Goal: Communication & Community: Answer question/provide support

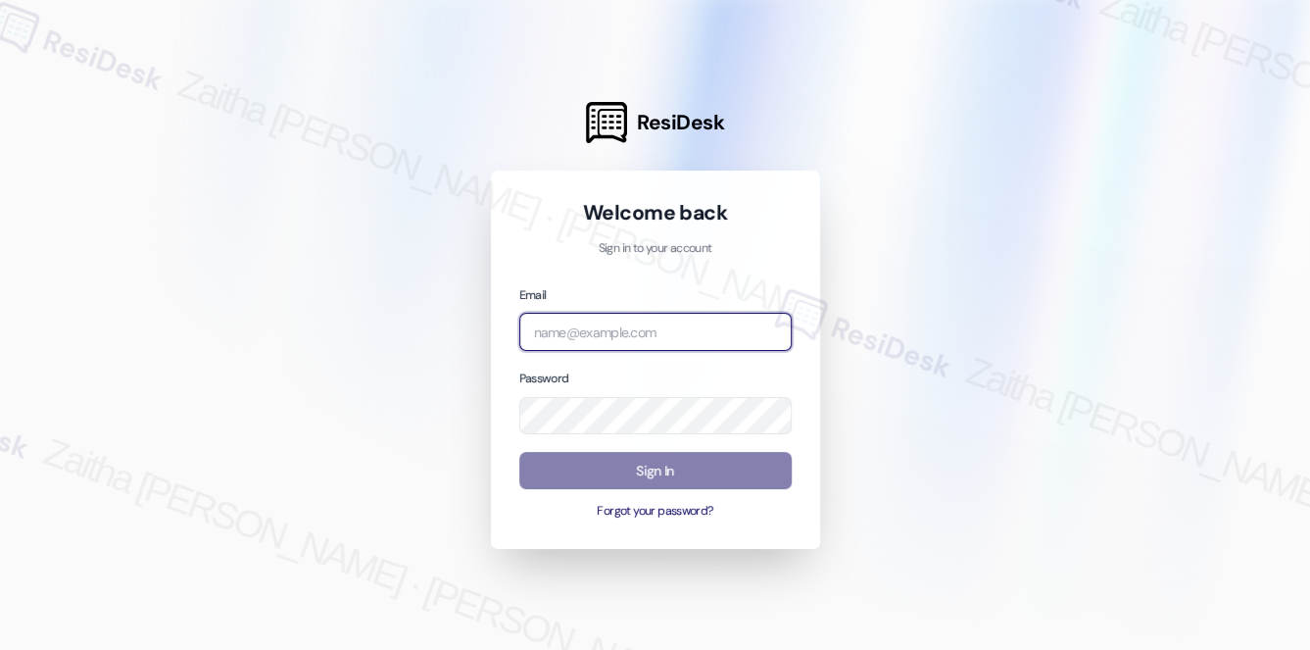
click at [656, 340] on input "email" at bounding box center [655, 332] width 272 height 38
type input "[EMAIL_ADDRESS][PERSON_NAME][DOMAIN_NAME]"
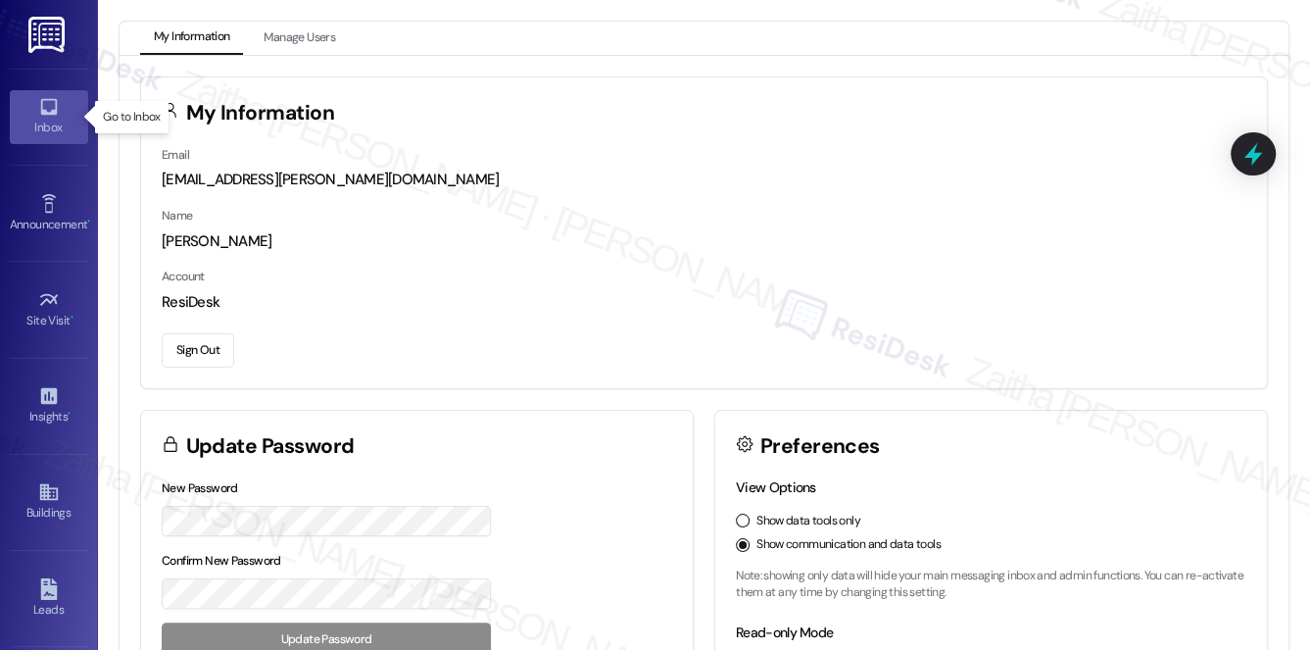
click at [62, 138] on link "Inbox" at bounding box center [49, 116] width 78 height 53
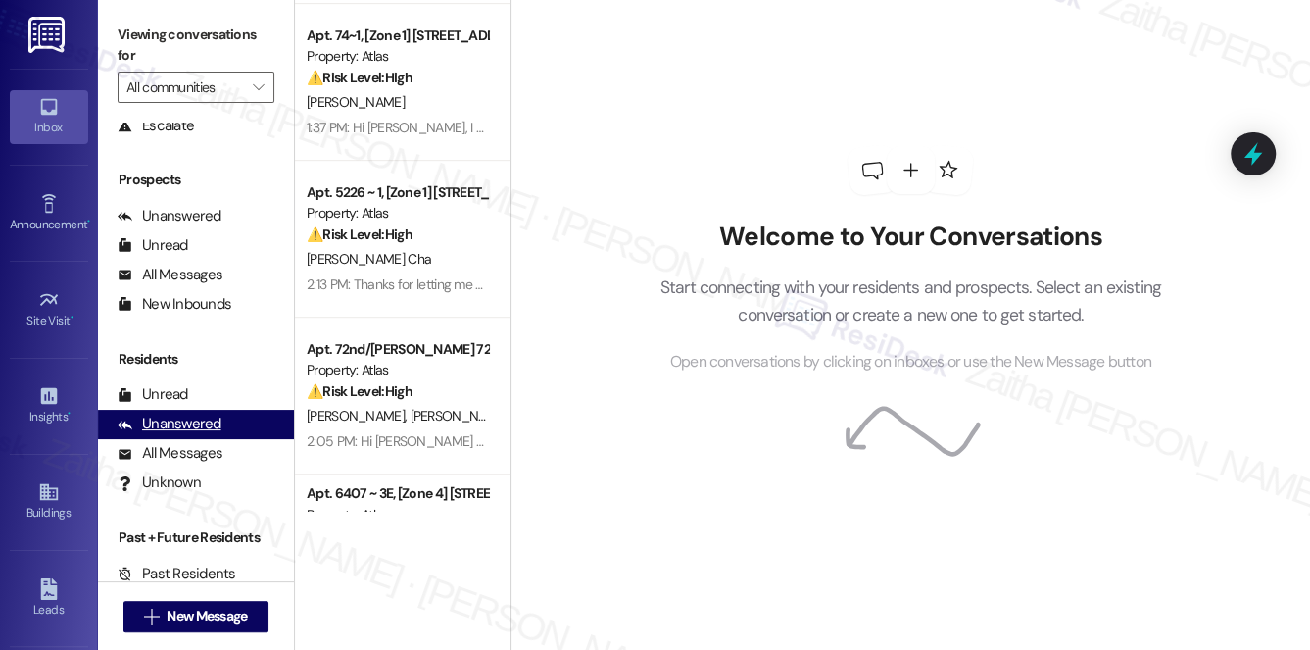
scroll to position [233, 0]
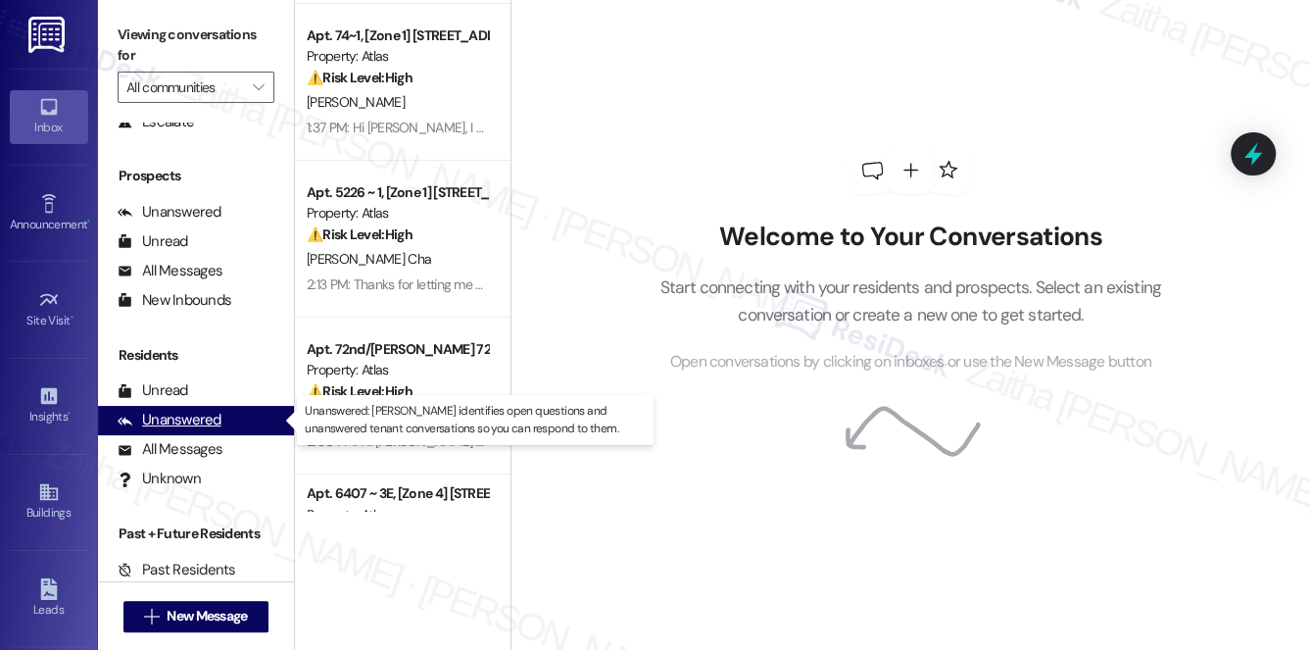
click at [180, 423] on div "Unanswered" at bounding box center [170, 420] width 104 height 21
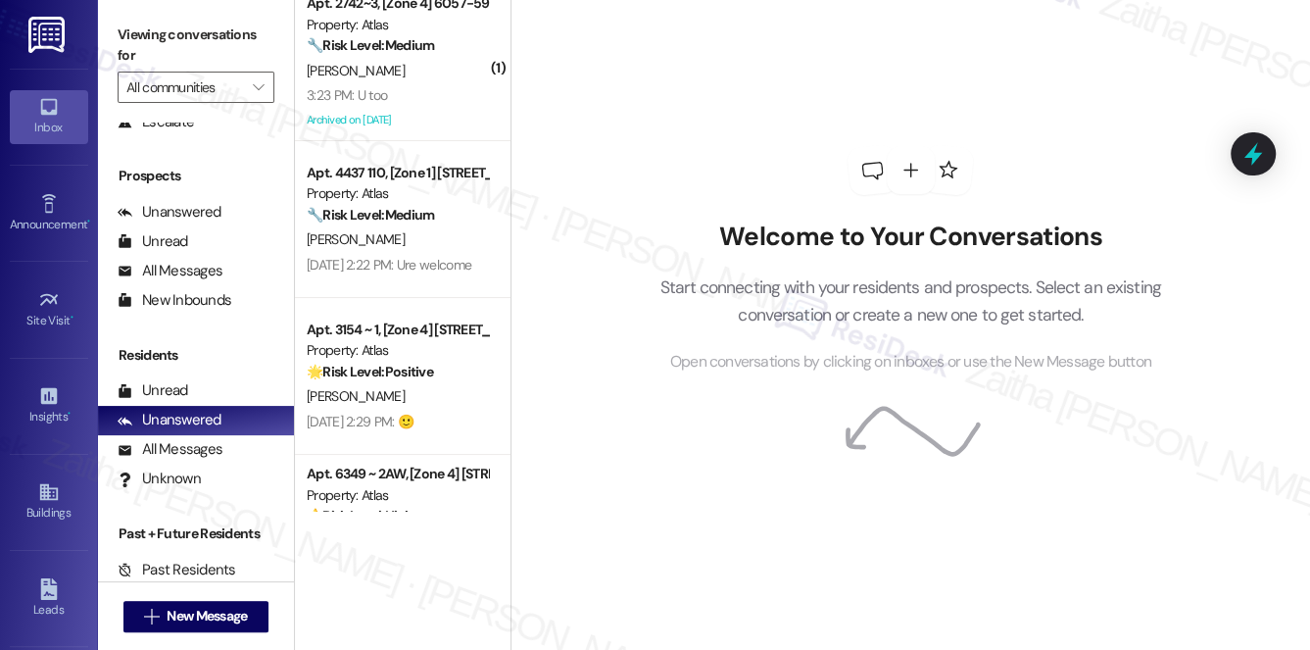
scroll to position [0, 0]
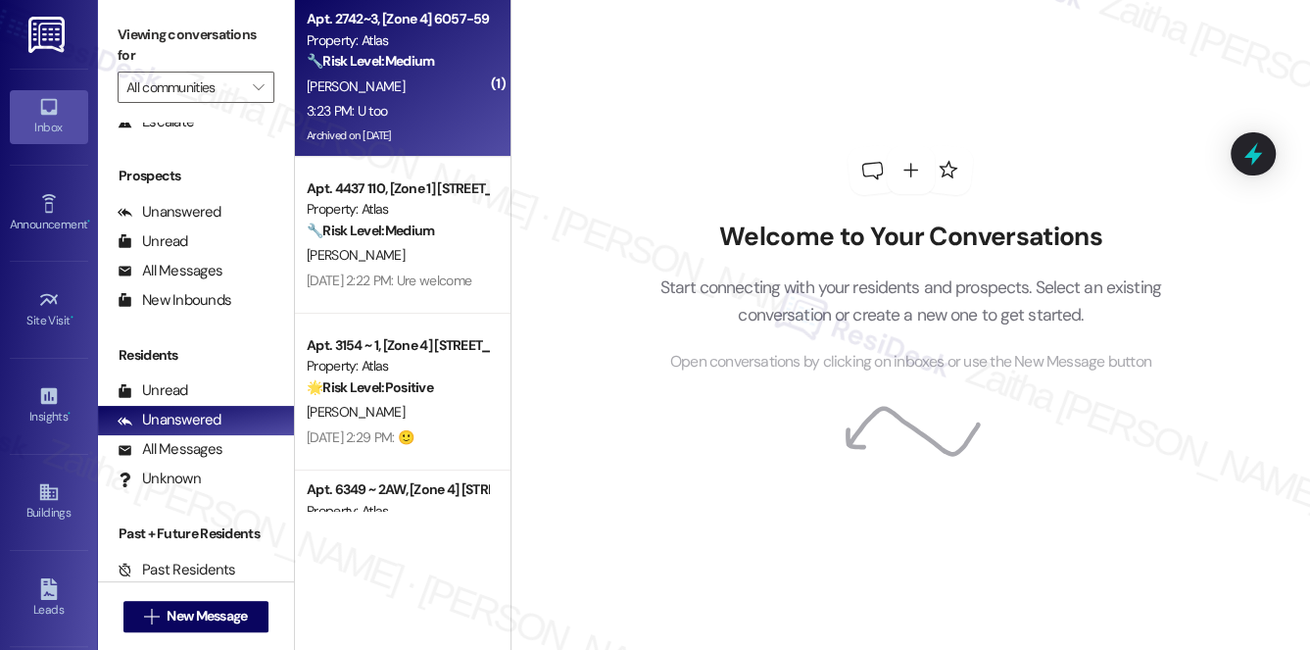
click at [434, 85] on div "[PERSON_NAME]" at bounding box center [397, 86] width 185 height 24
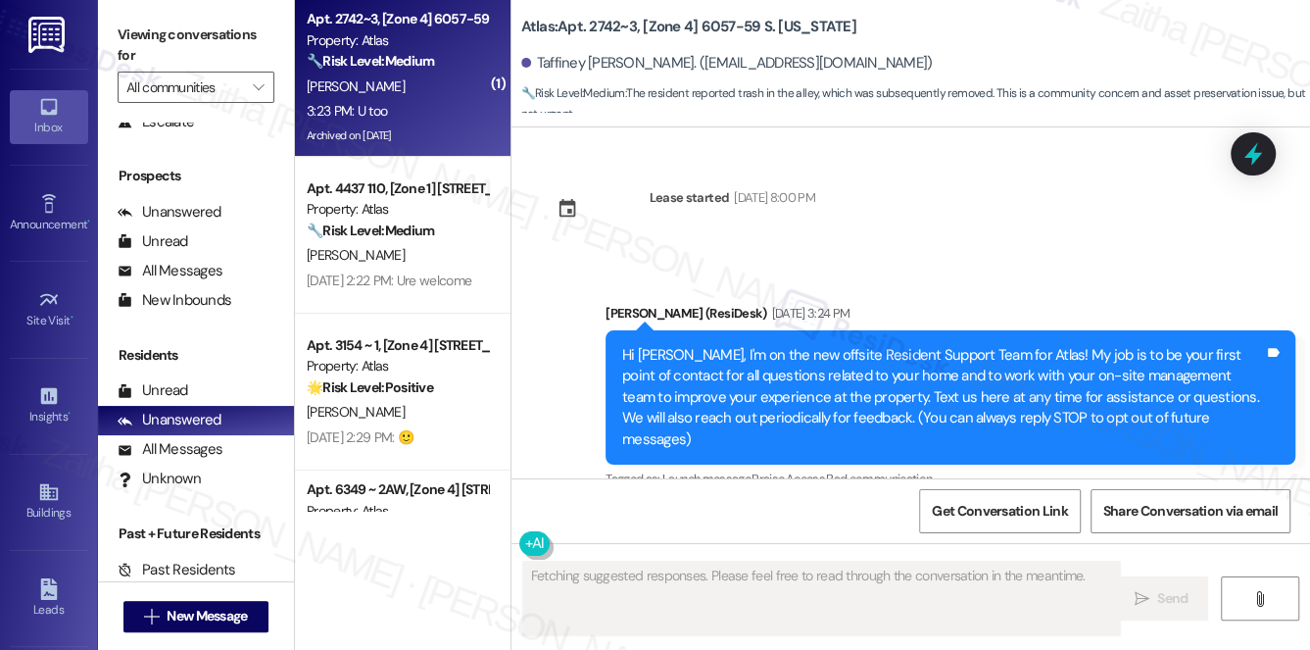
scroll to position [29765, 0]
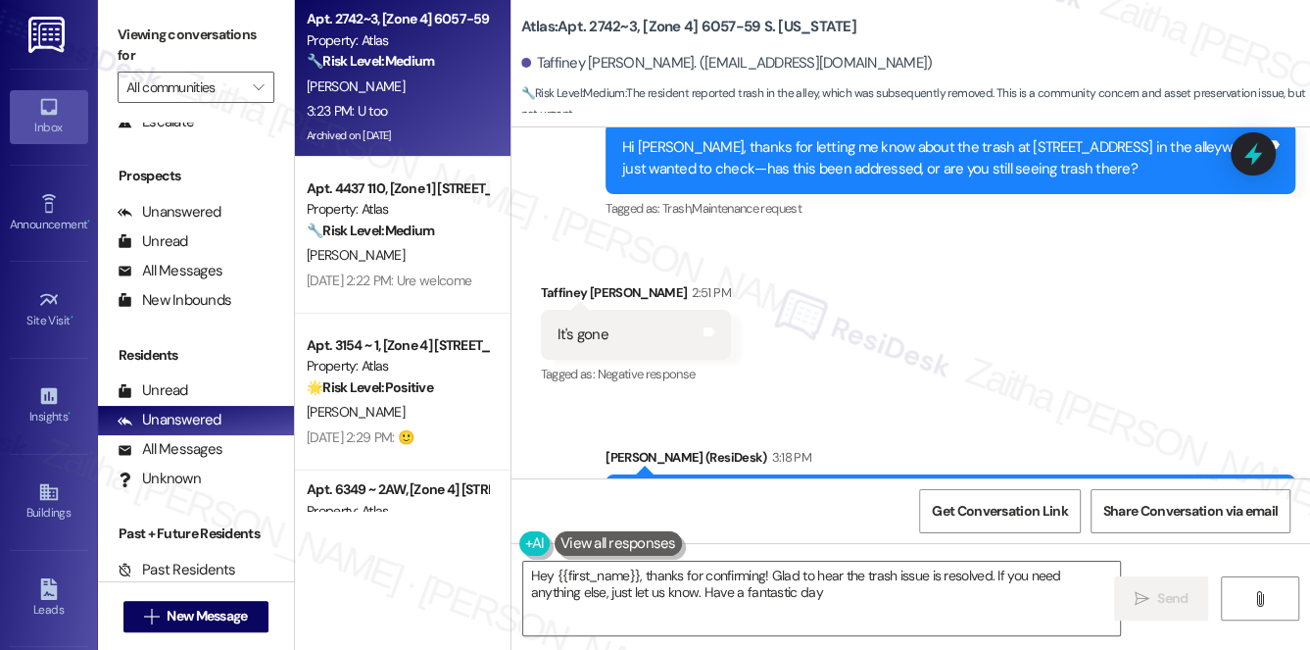
type textarea "Hey {{first_name}}, thanks for confirming! Glad to hear the trash issue is reso…"
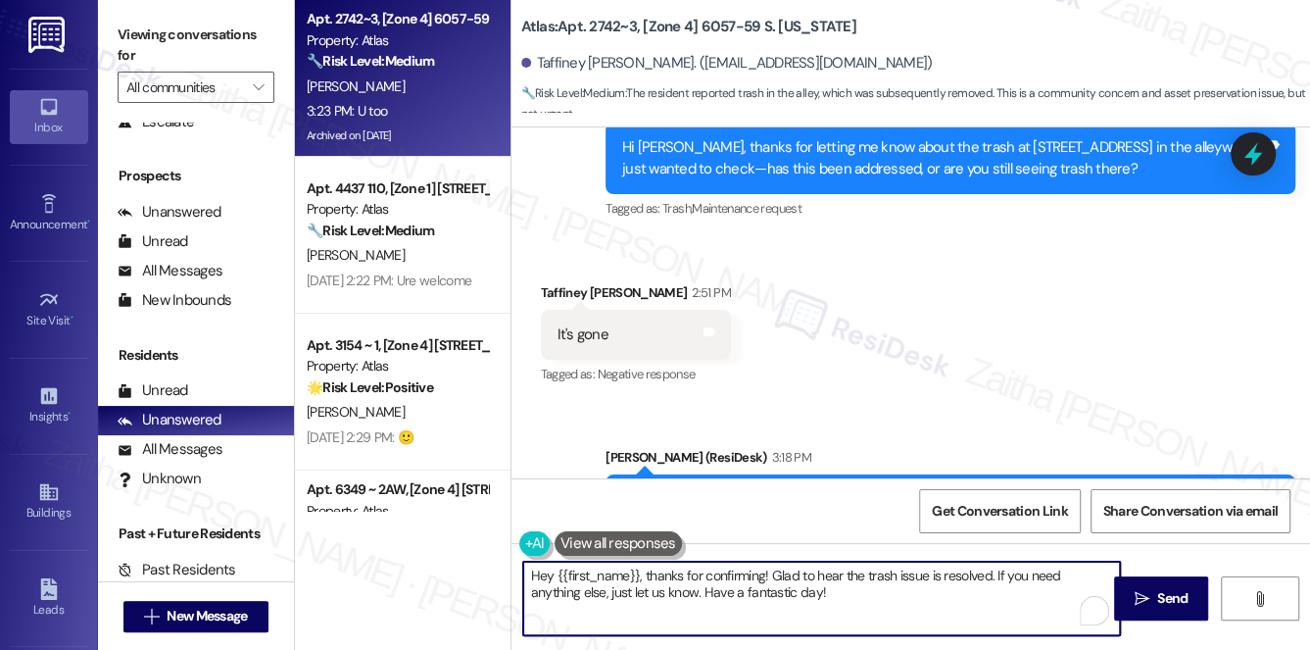
drag, startPoint x: 529, startPoint y: 578, endPoint x: 774, endPoint y: 627, distance: 249.8
click at [774, 627] on textarea "Hey {{first_name}}, thanks for confirming! Glad to hear the trash issue is reso…" at bounding box center [822, 597] width 598 height 73
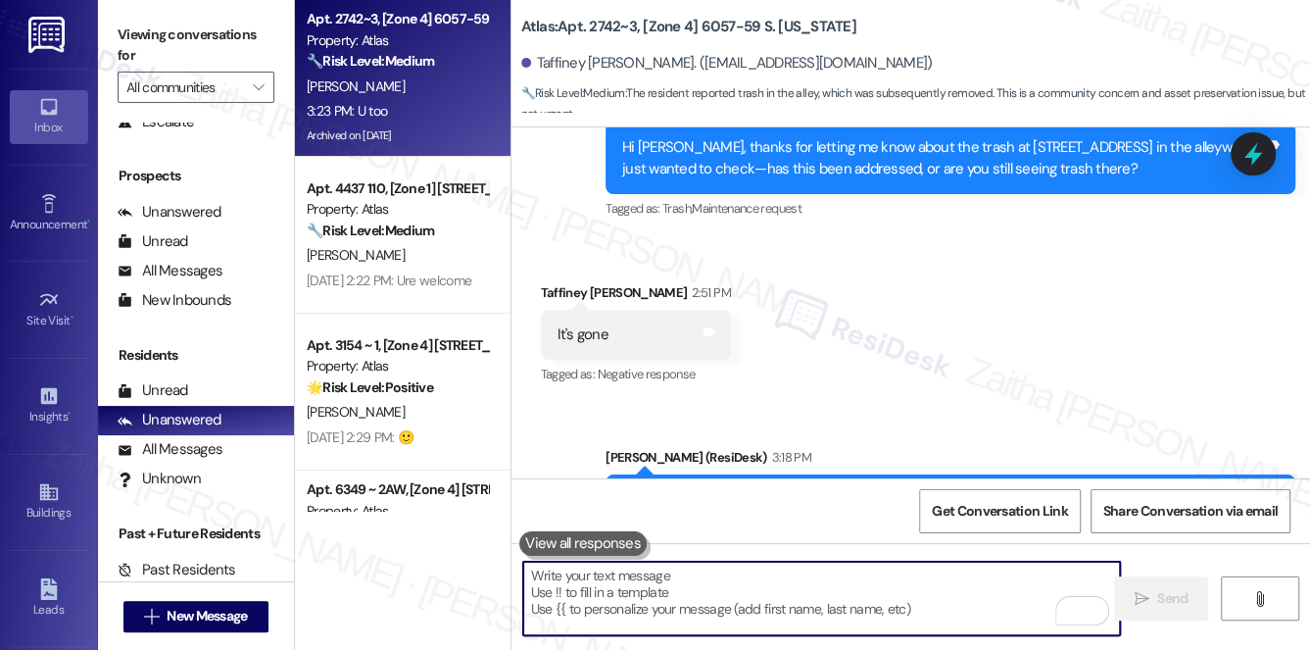
click at [655, 583] on textarea "To enrich screen reader interactions, please activate Accessibility in Grammarl…" at bounding box center [822, 597] width 598 height 73
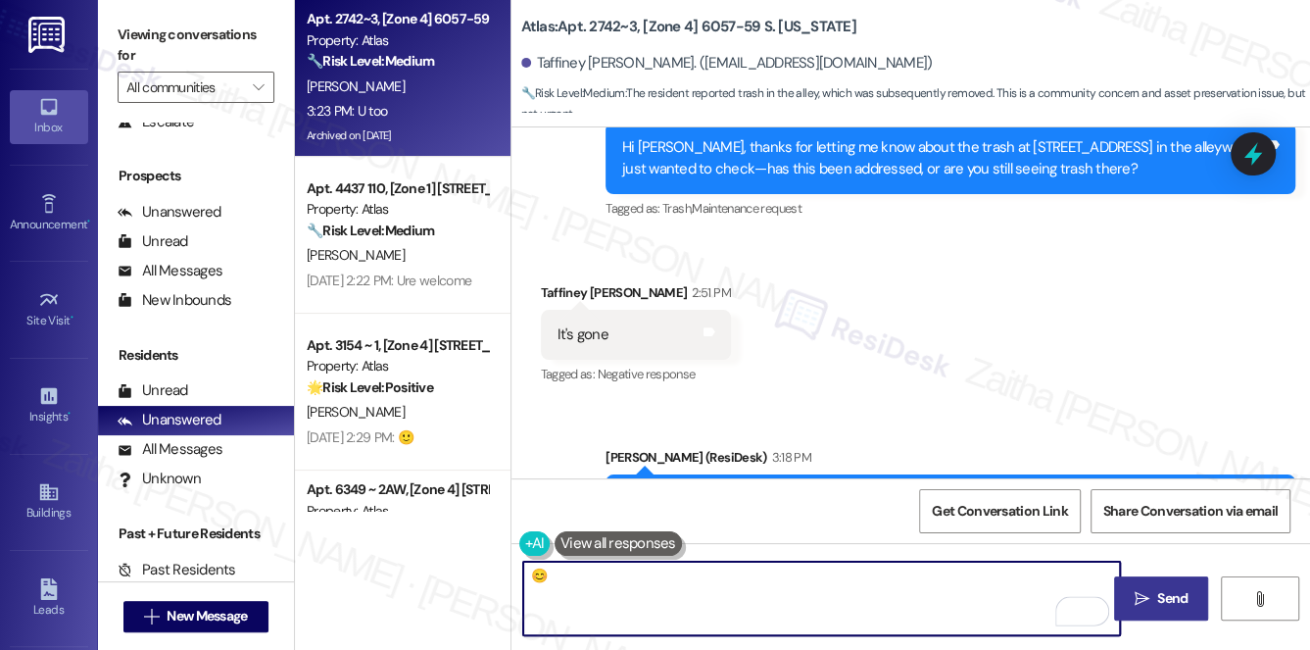
type textarea "😊"
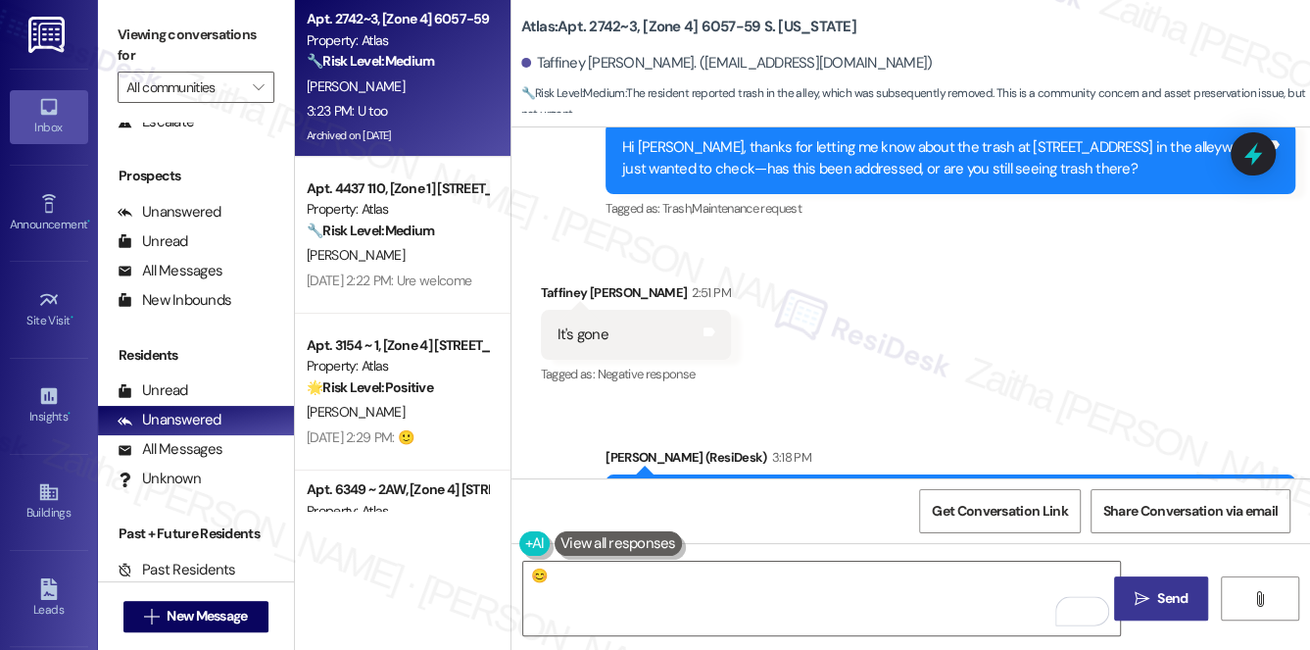
click at [1181, 602] on span "Send" at bounding box center [1172, 598] width 30 height 21
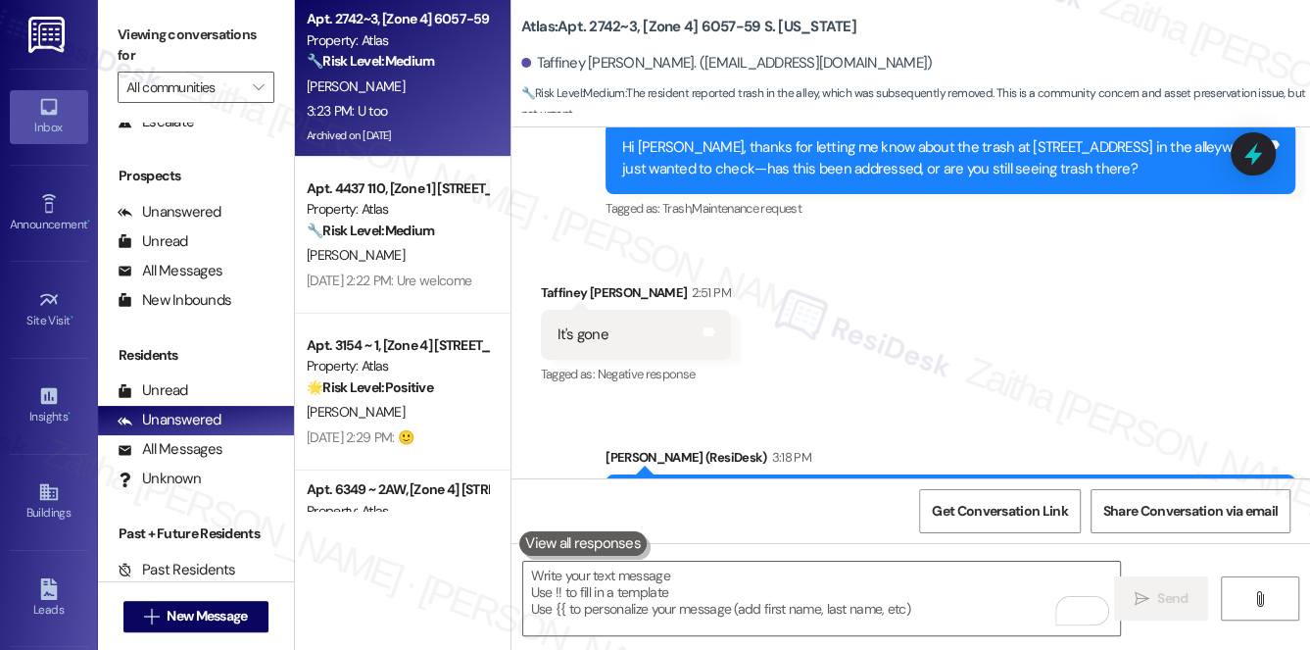
scroll to position [29764, 0]
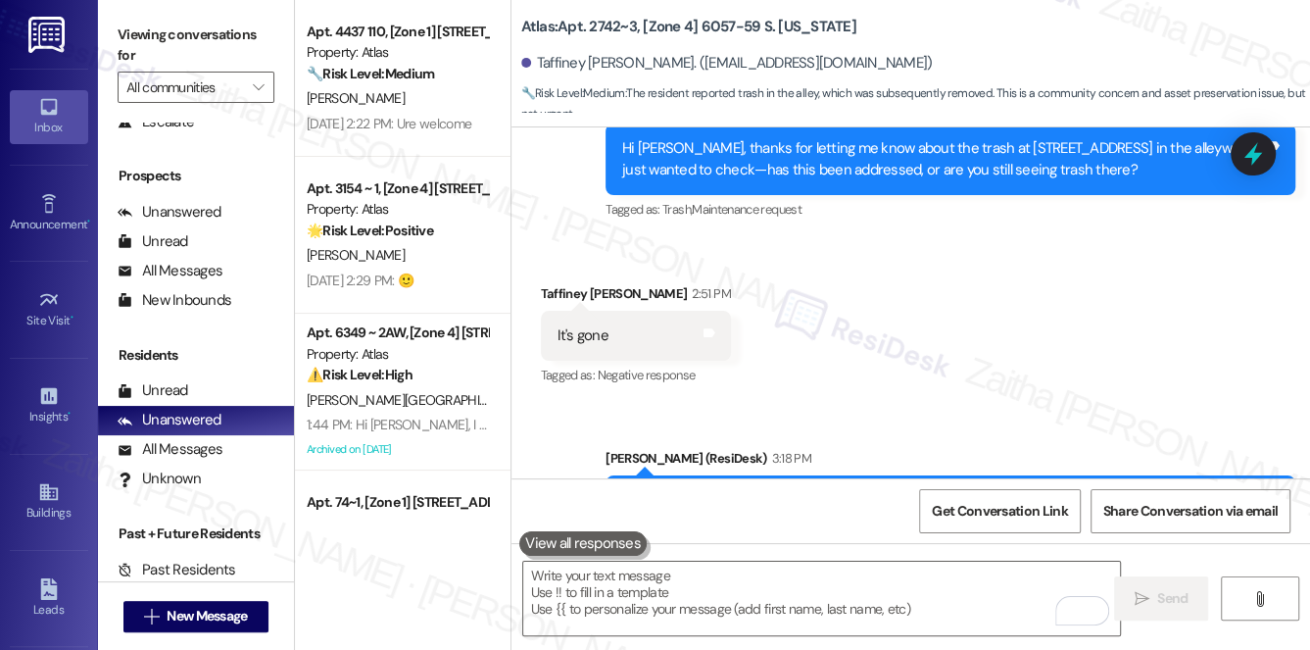
click at [845, 404] on div "Sent via SMS [PERSON_NAME] (ResiDesk) 3:18 PM Great news, Taffiney! I'm so glad…" at bounding box center [910, 497] width 799 height 186
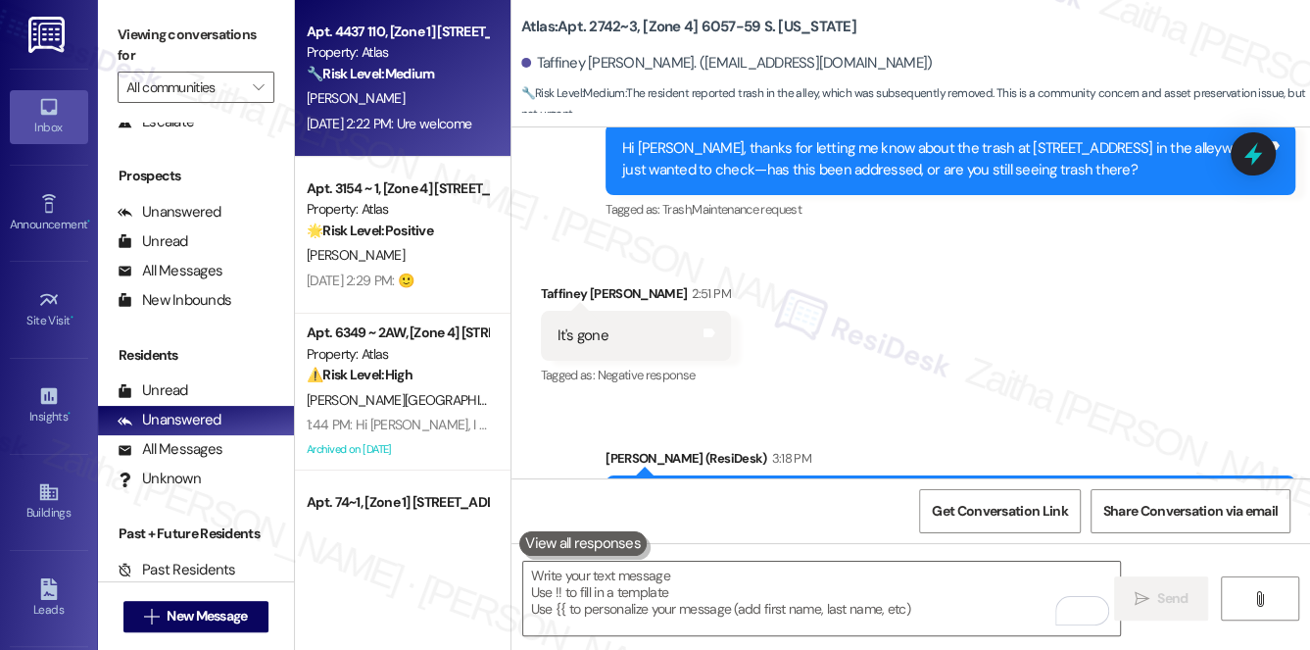
click at [444, 107] on div "[PERSON_NAME]" at bounding box center [397, 98] width 185 height 24
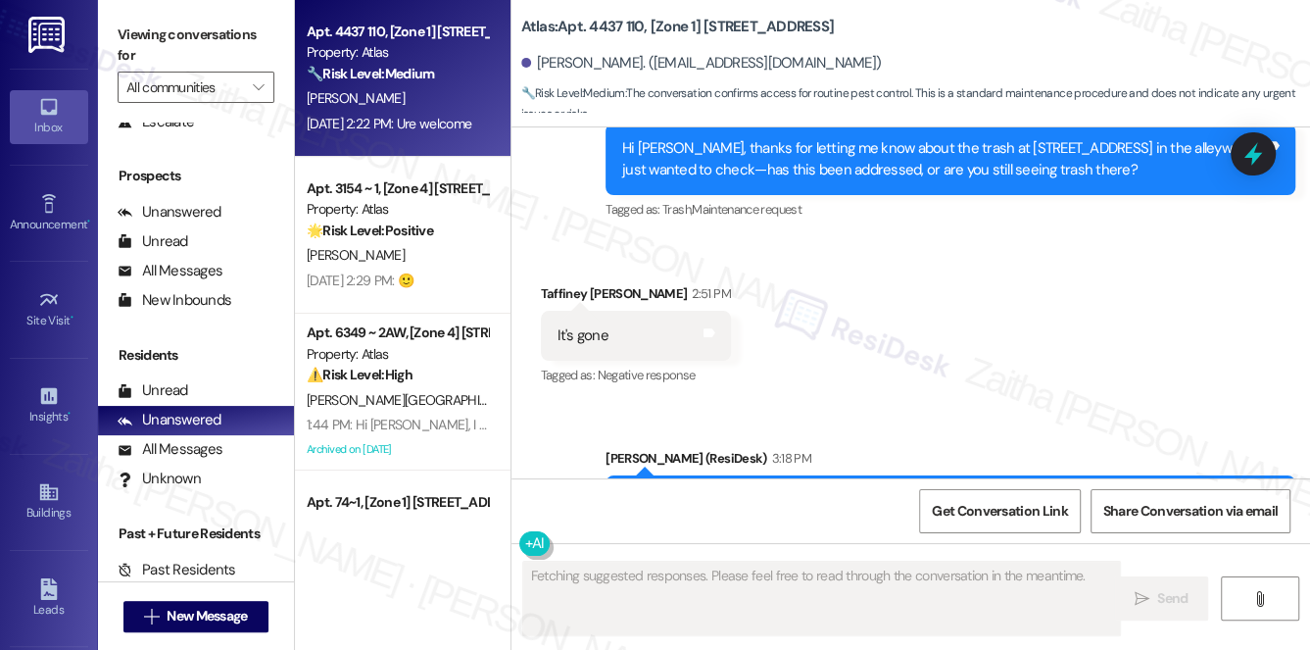
scroll to position [8341, 0]
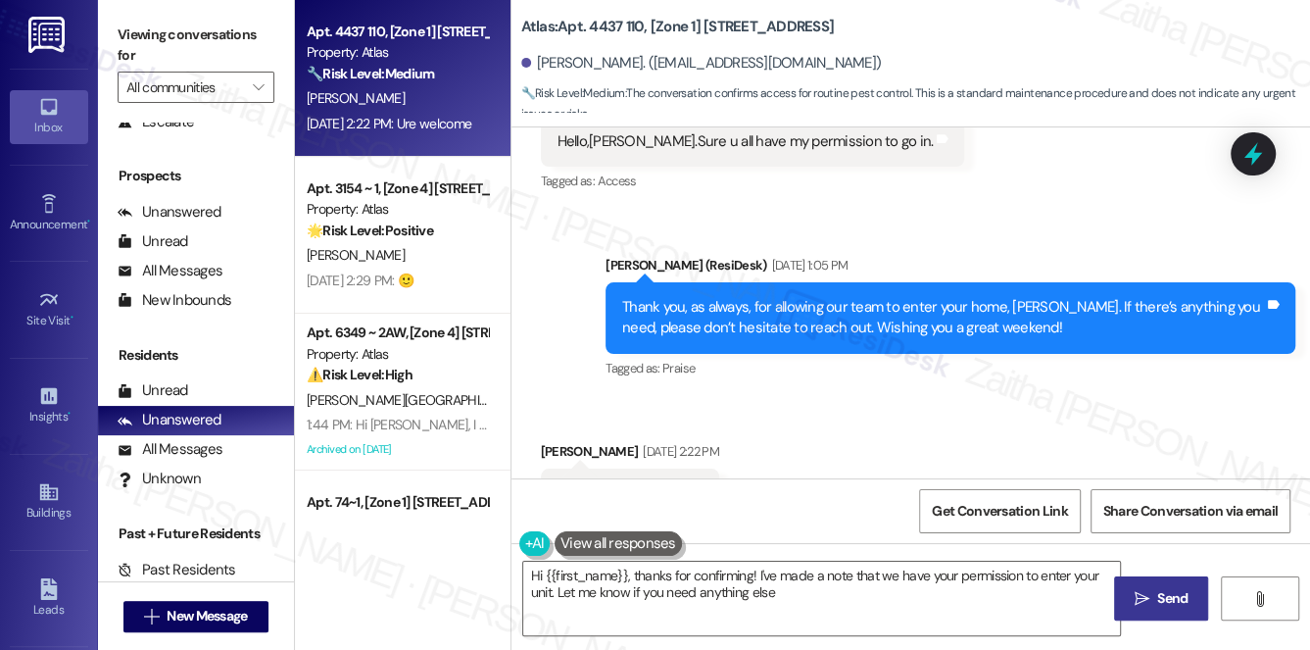
type textarea "Hi {{first_name}}, thanks for confirming! I've made a note that we have your pe…"
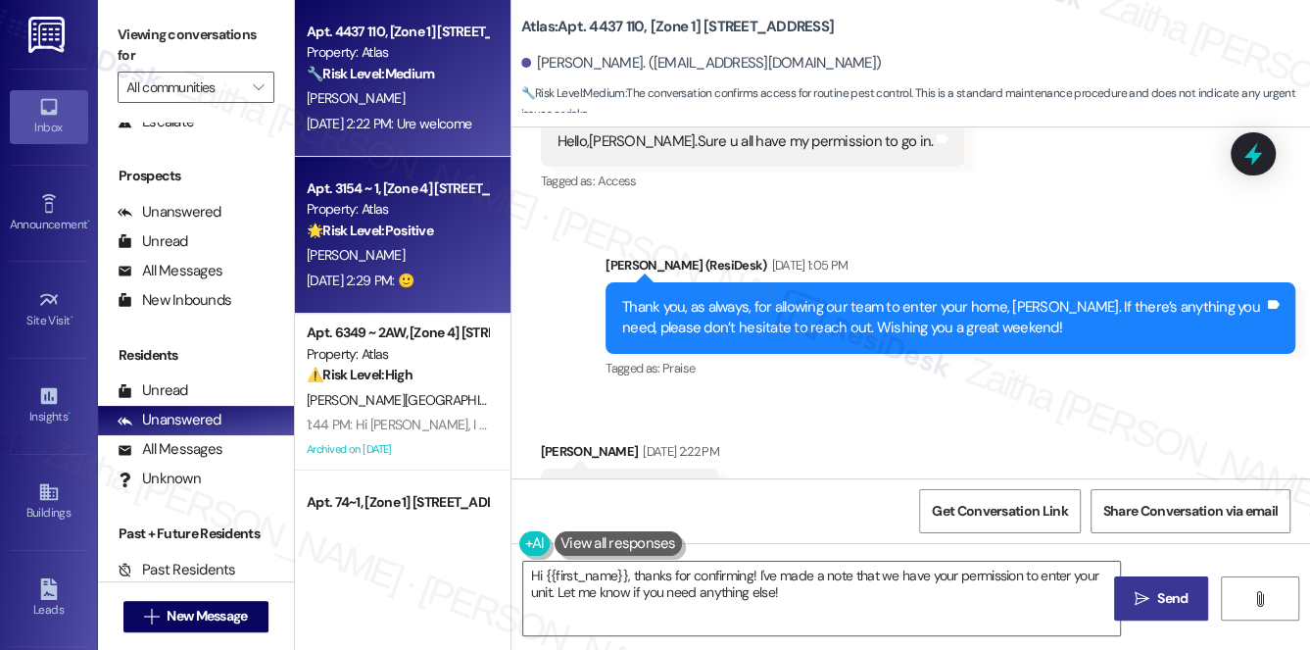
click at [405, 241] on div "🌟 Risk Level: Positive The resident is expressing gratitude for the assistance …" at bounding box center [397, 230] width 181 height 21
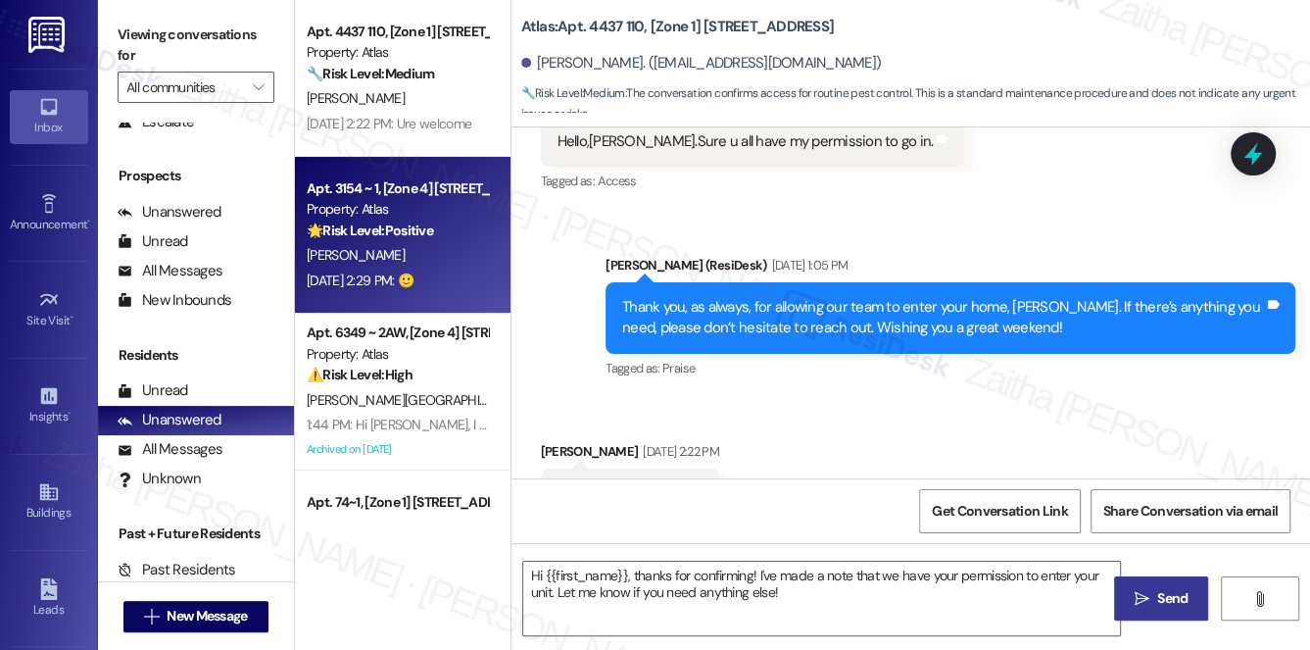
type textarea "Fetching suggested responses. Please feel free to read through the conversation…"
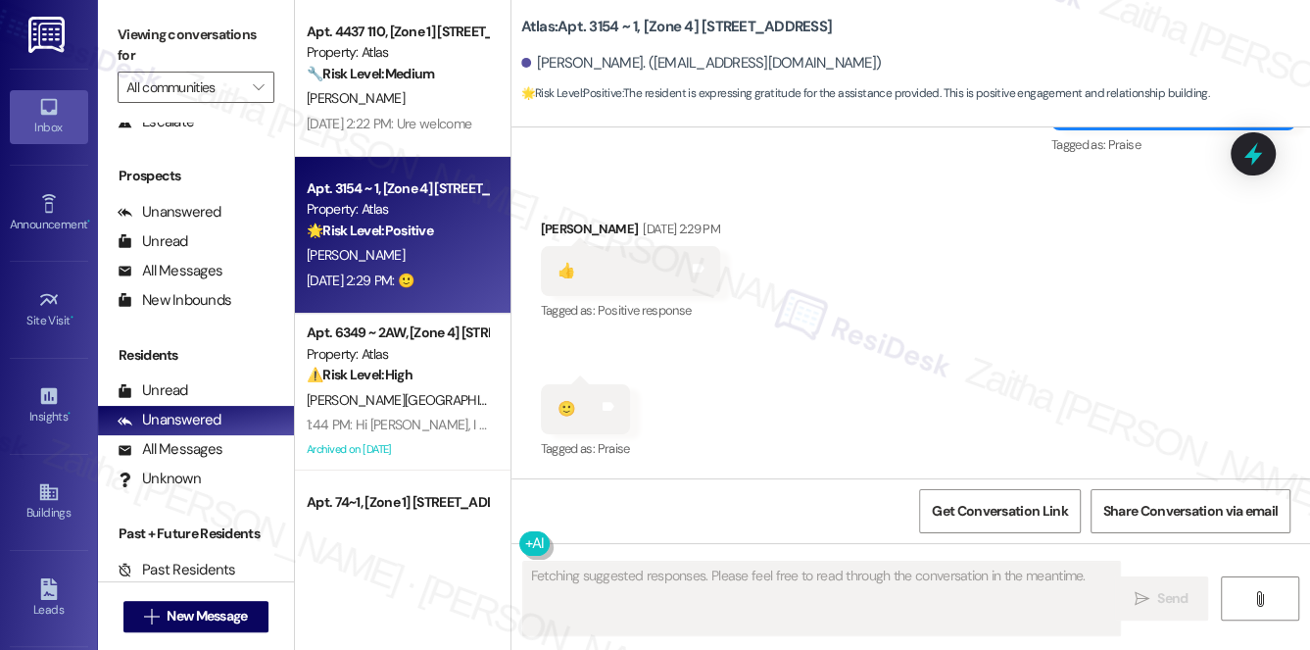
scroll to position [3036, 0]
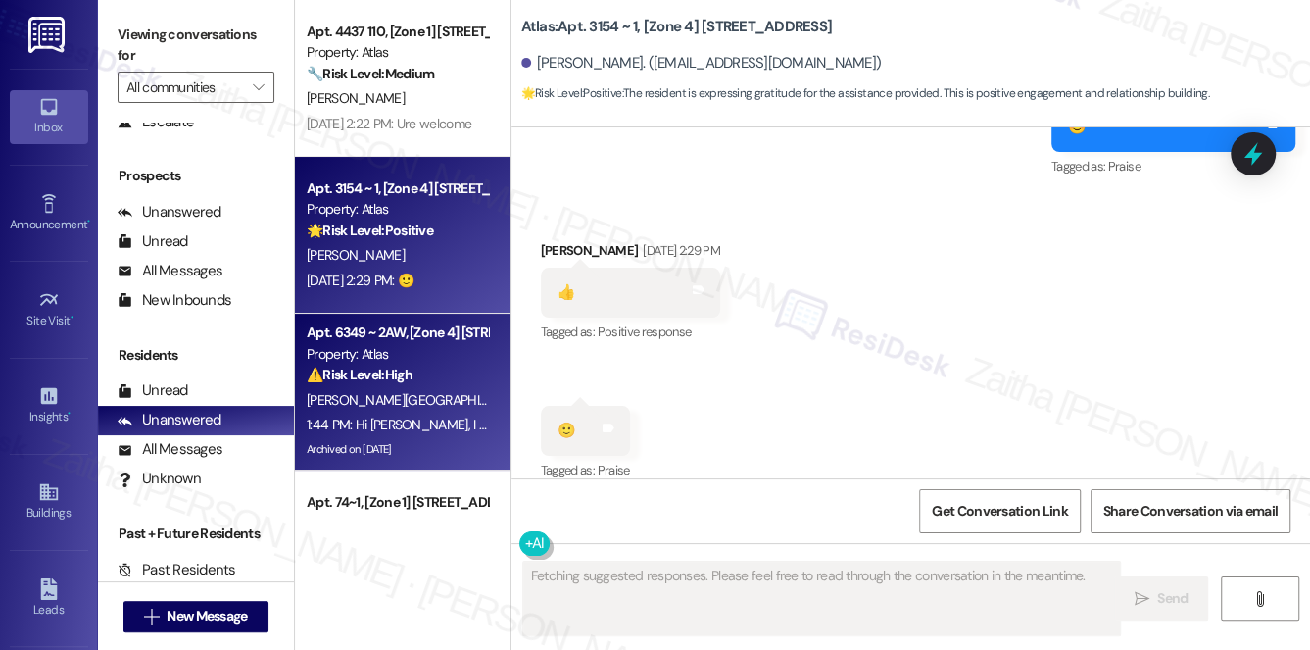
click at [395, 396] on div "[PERSON_NAME][GEOGRAPHIC_DATA]" at bounding box center [397, 400] width 185 height 24
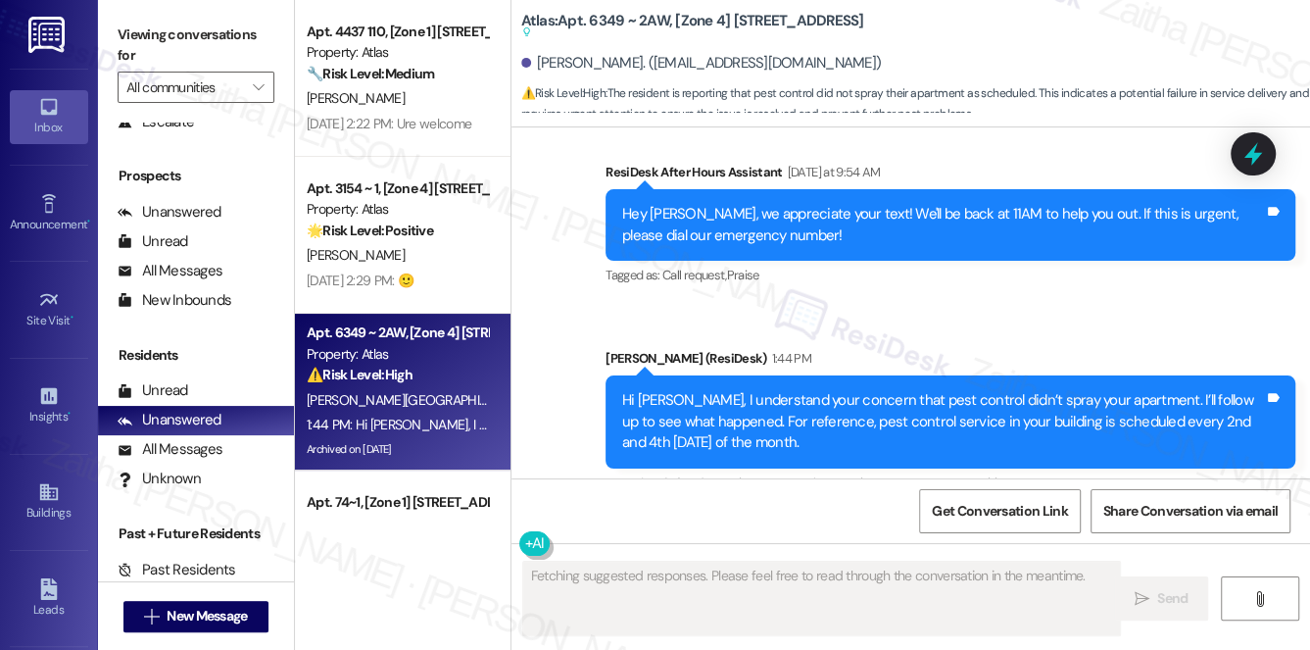
scroll to position [34303, 0]
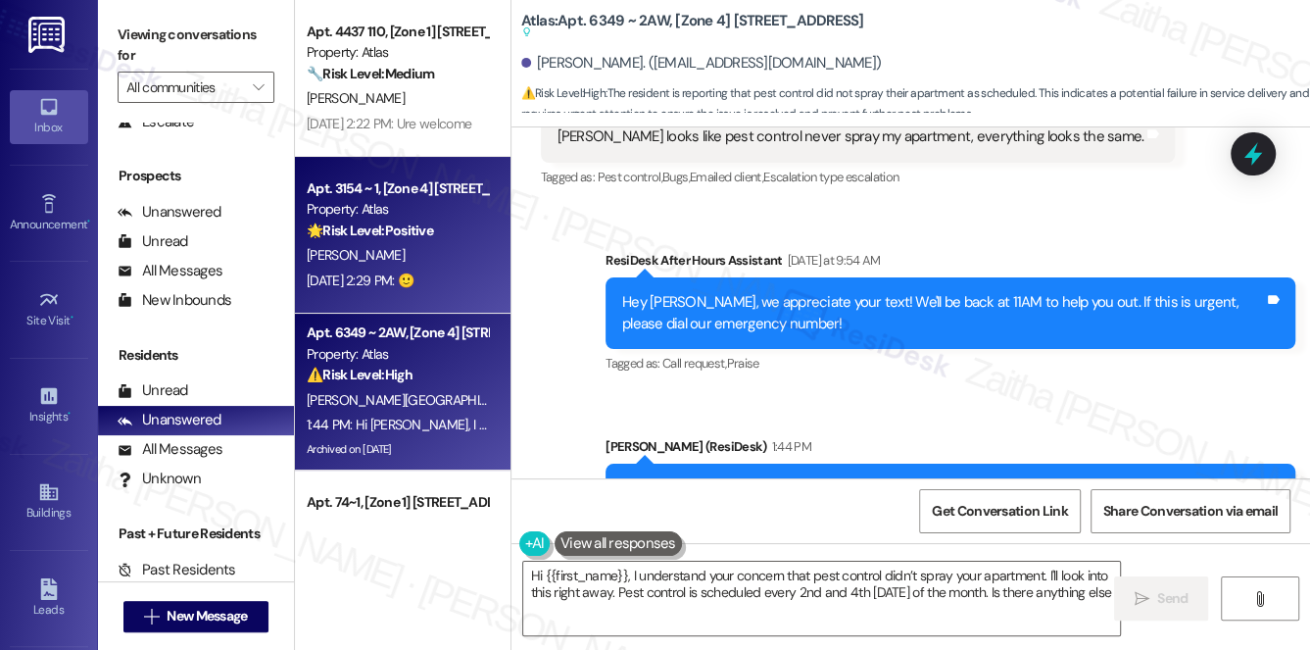
type textarea "Hi {{first_name}}, I understand your concern that pest control didn’t spray you…"
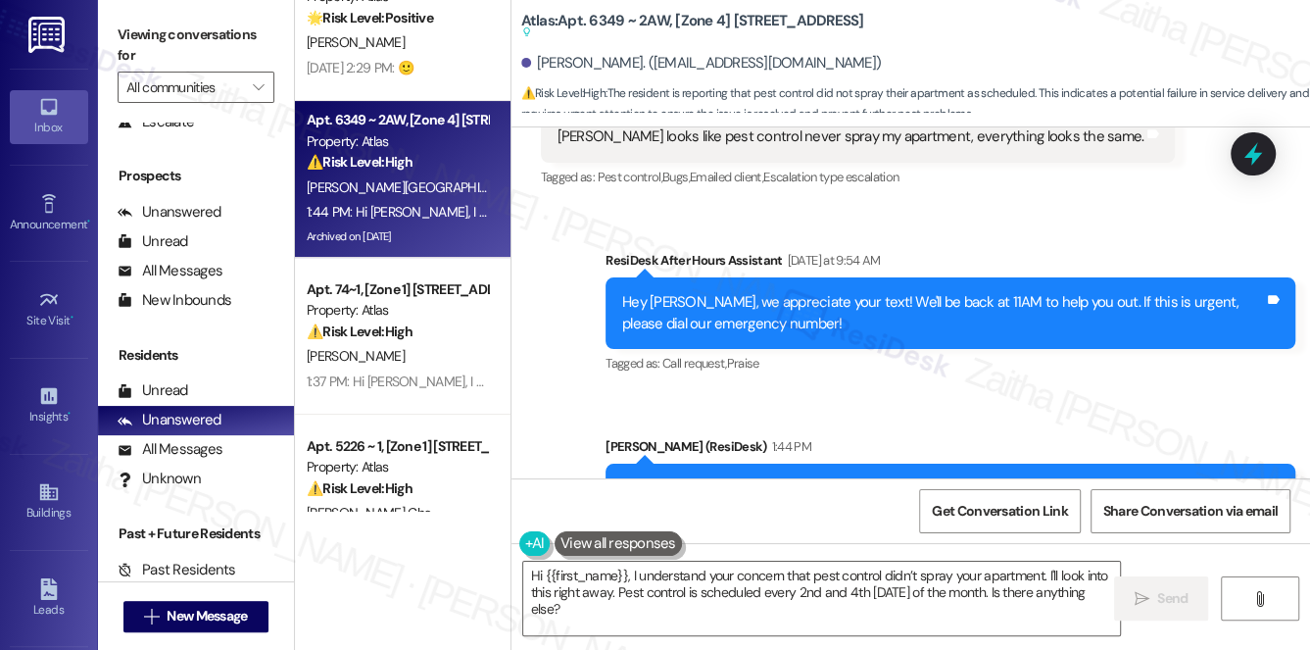
scroll to position [267, 0]
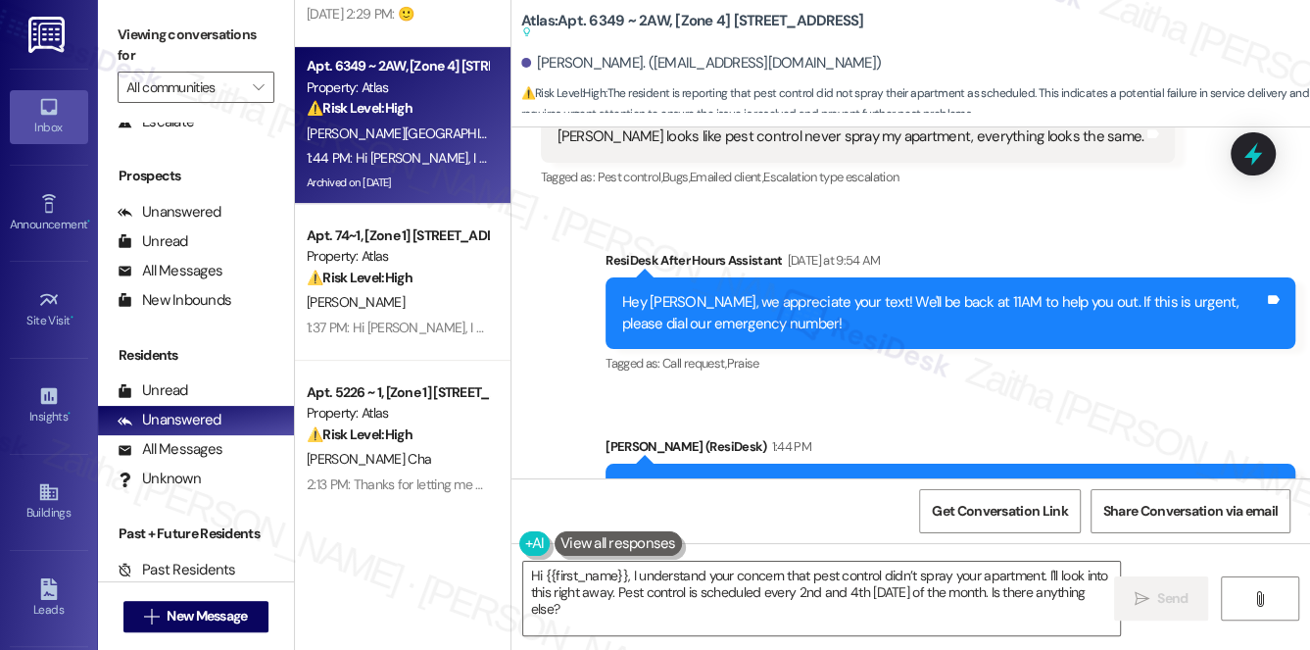
click at [380, 305] on div "[PERSON_NAME]" at bounding box center [397, 302] width 185 height 24
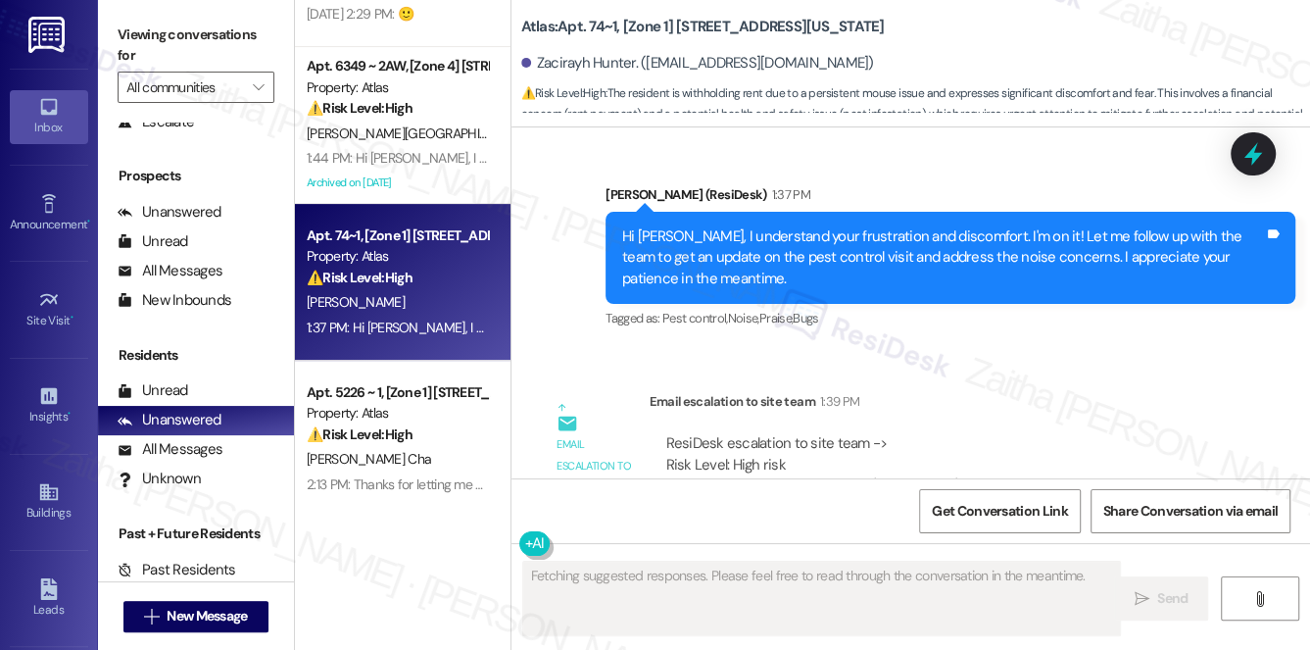
scroll to position [8909, 0]
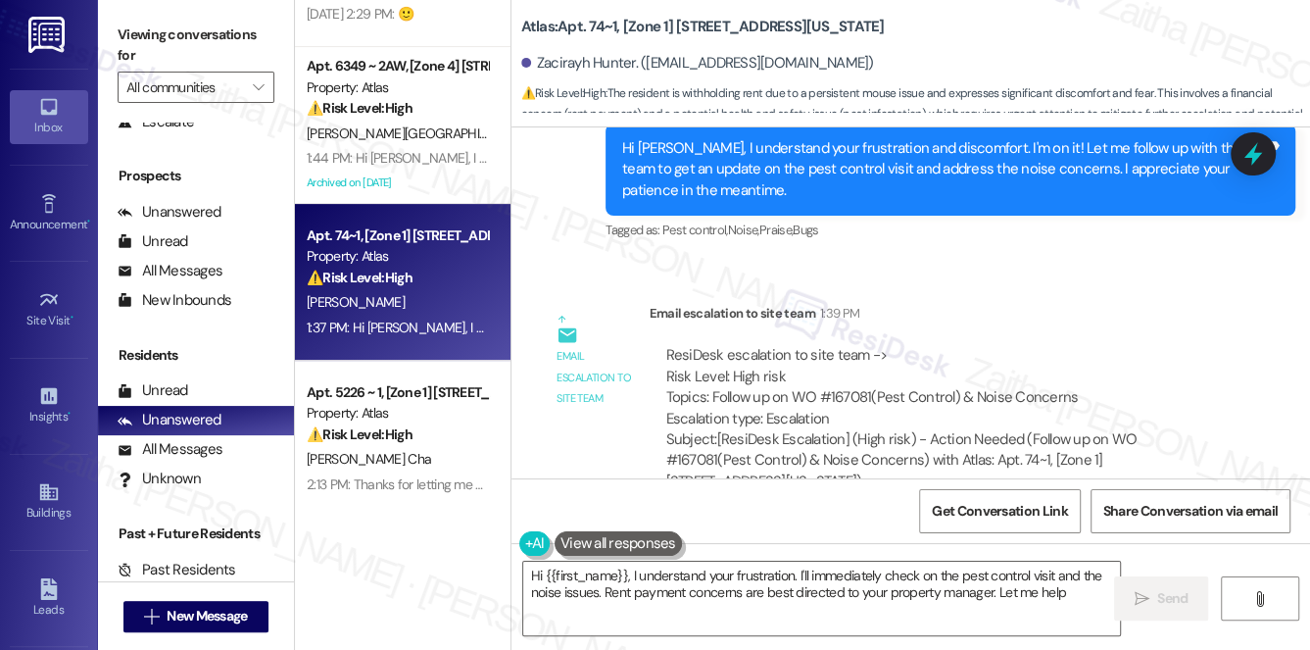
type textarea "Hi {{first_name}}, I understand your frustration. I'll immediately check on the…"
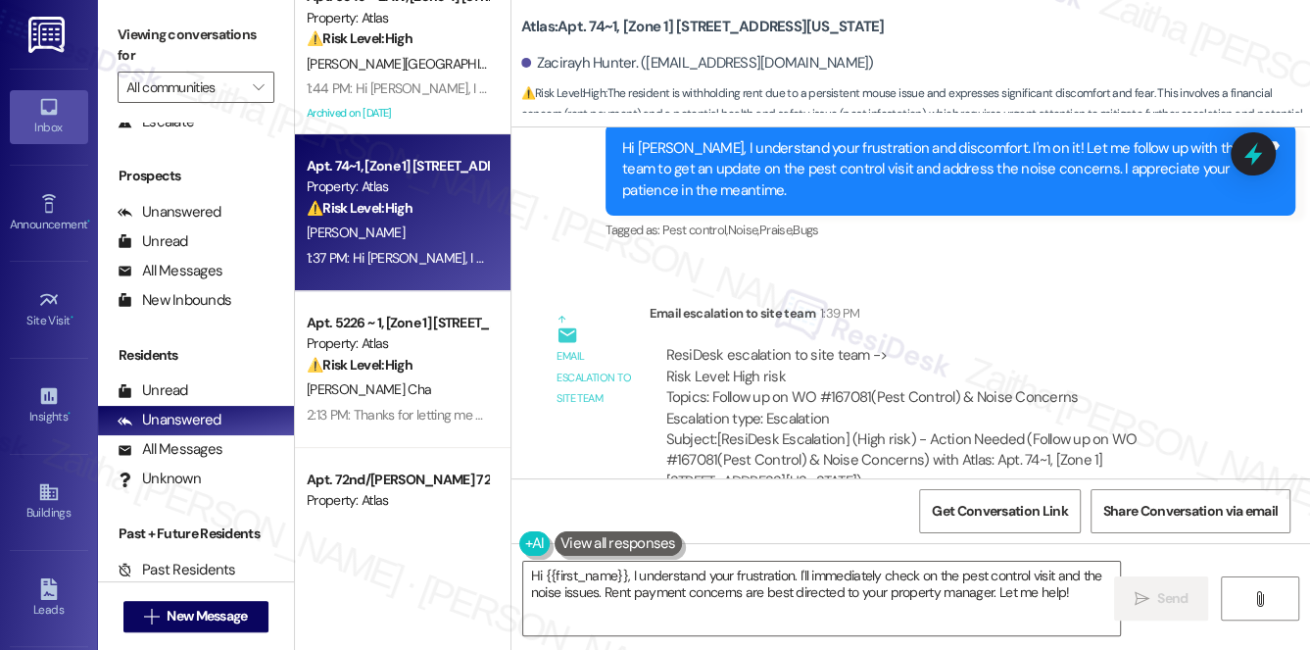
scroll to position [445, 0]
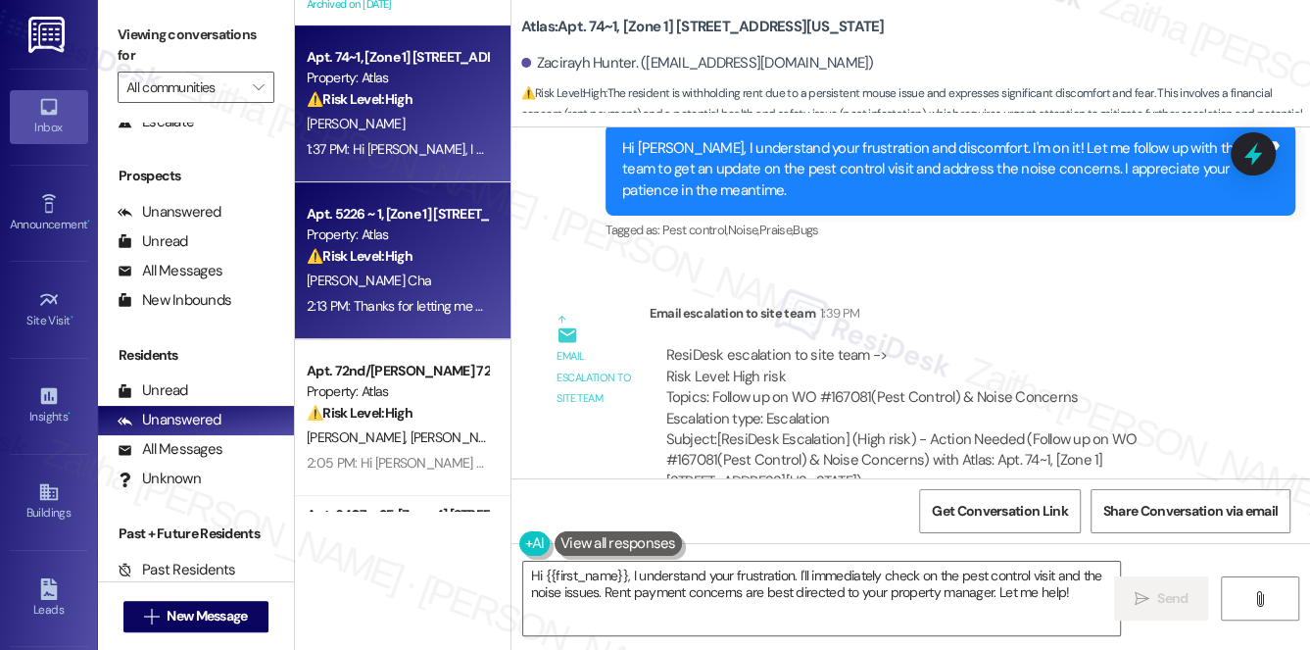
click at [433, 268] on div "[PERSON_NAME] Cha" at bounding box center [397, 280] width 185 height 24
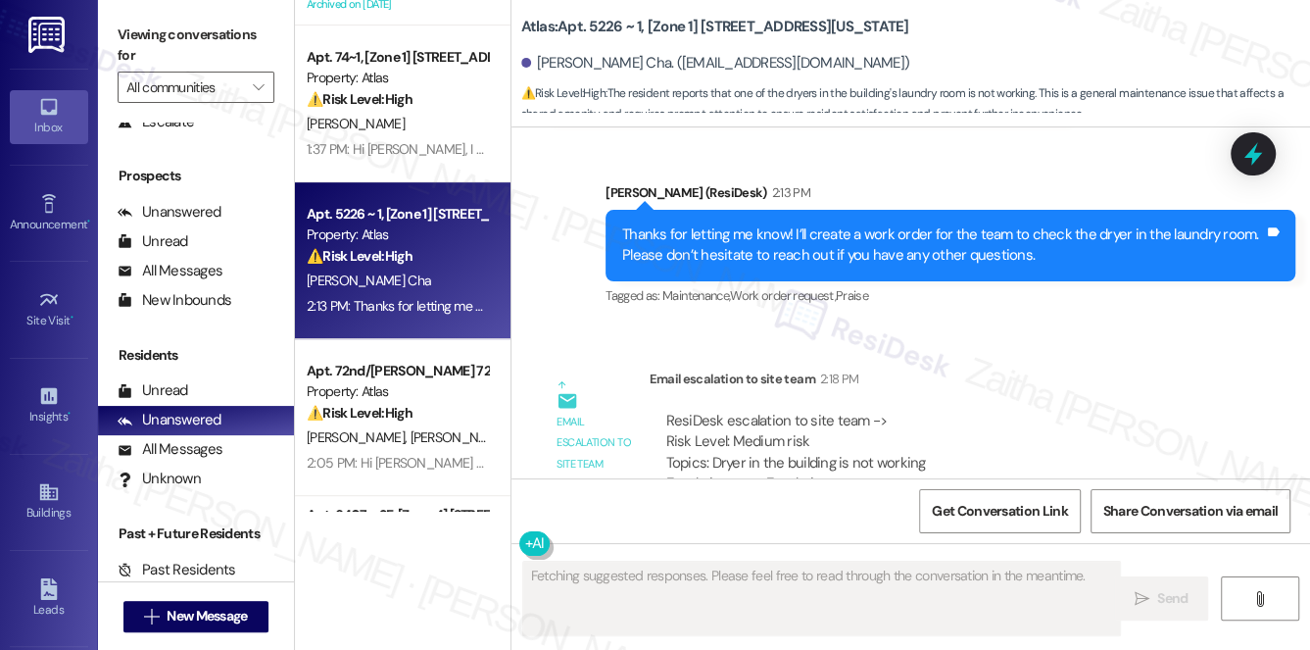
scroll to position [2395, 0]
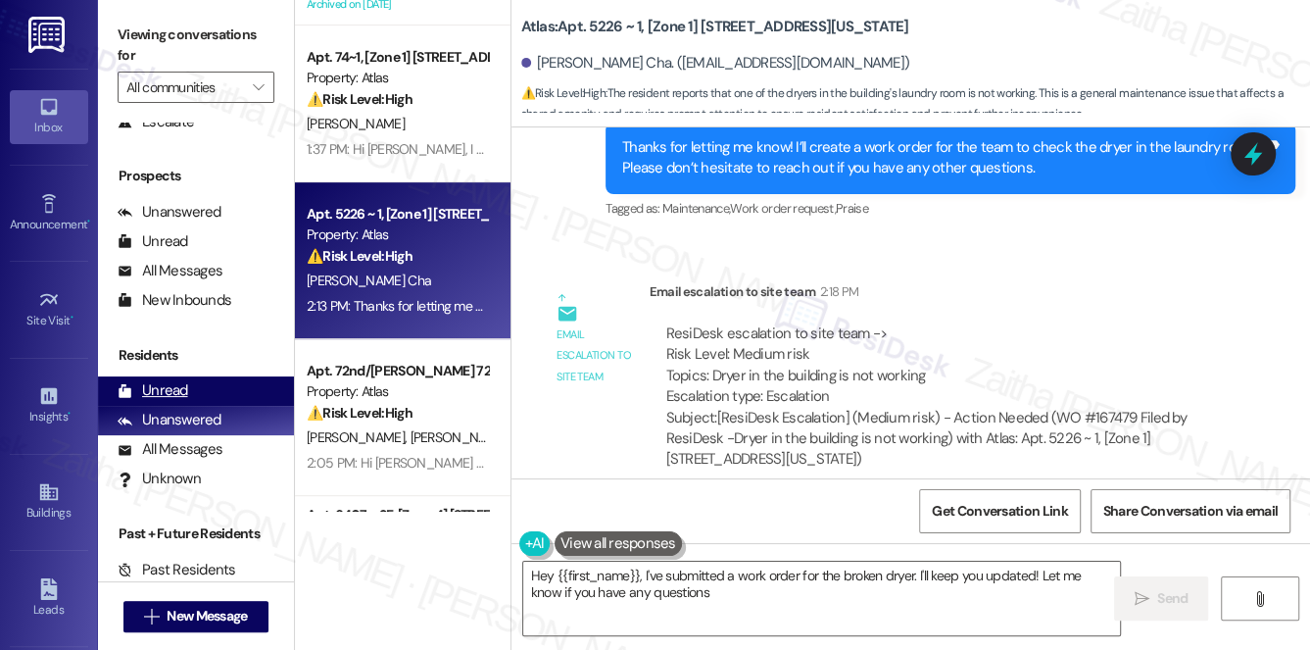
type textarea "Hey {{first_name}}, I've submitted a work order for the broken dryer. I'll keep…"
click at [163, 380] on div "Unread" at bounding box center [153, 390] width 71 height 21
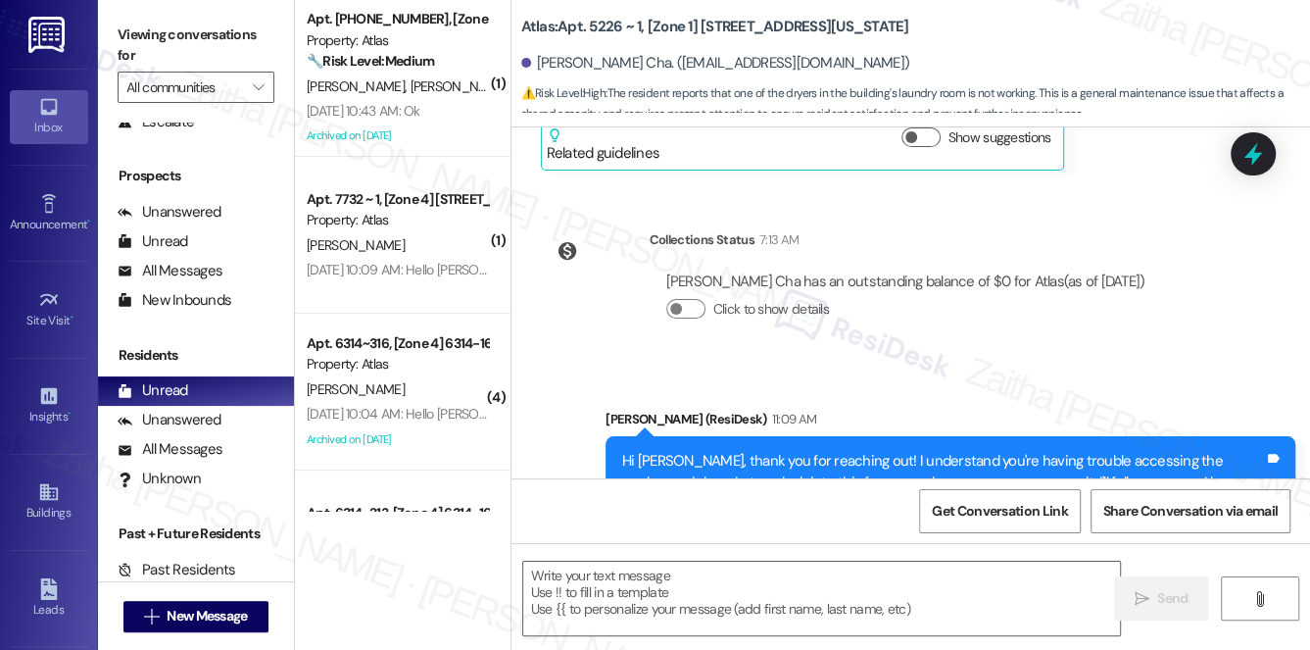
type textarea "Fetching suggested responses. Please feel free to read through the conversation…"
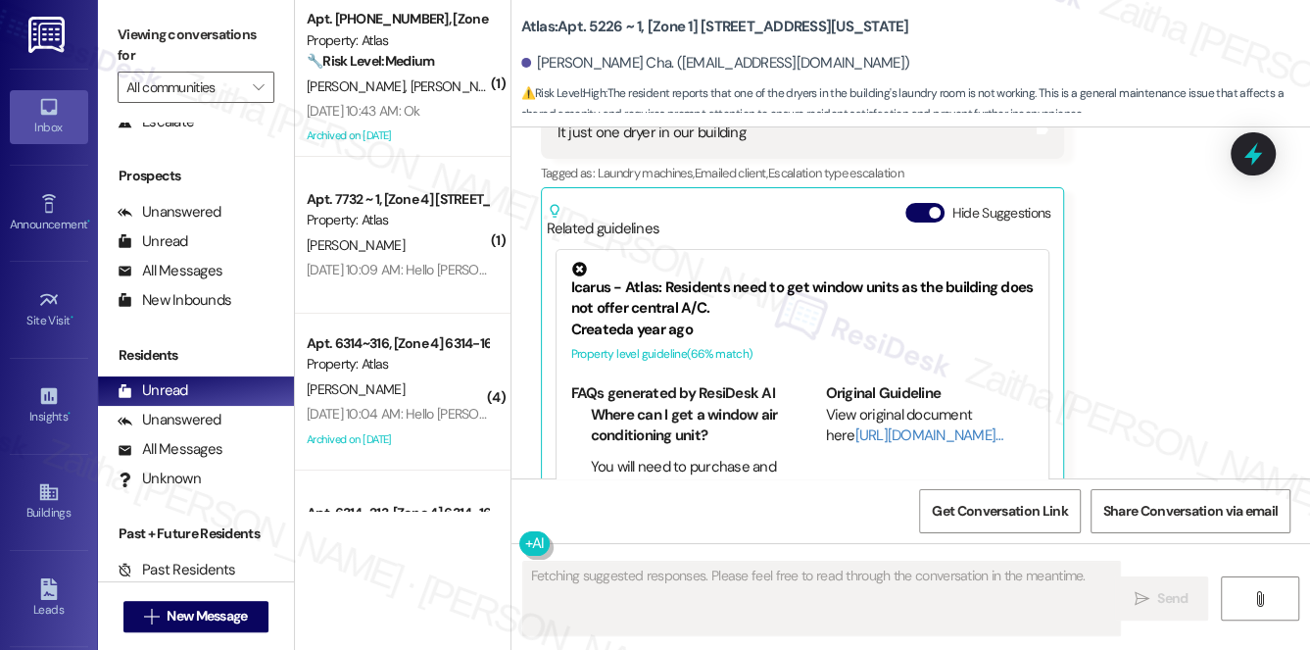
scroll to position [1945, 0]
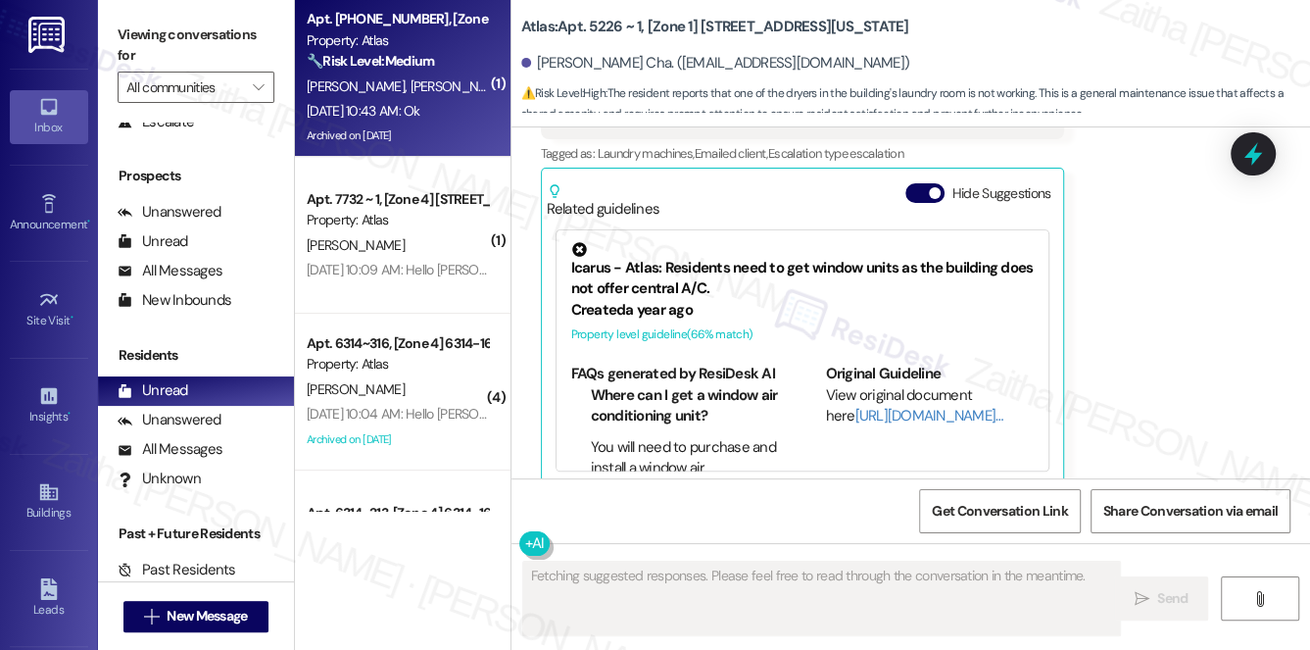
click at [410, 90] on span "[PERSON_NAME]" at bounding box center [459, 86] width 98 height 18
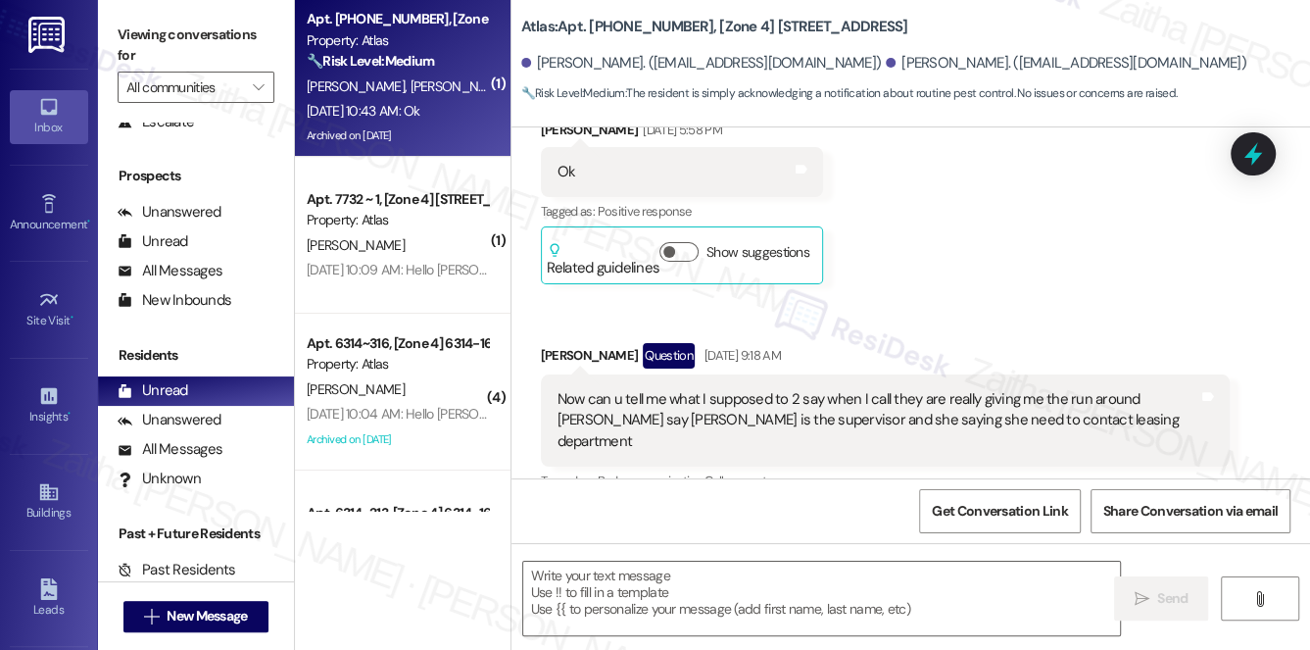
type textarea "Fetching suggested responses. Please feel free to read through the conversation…"
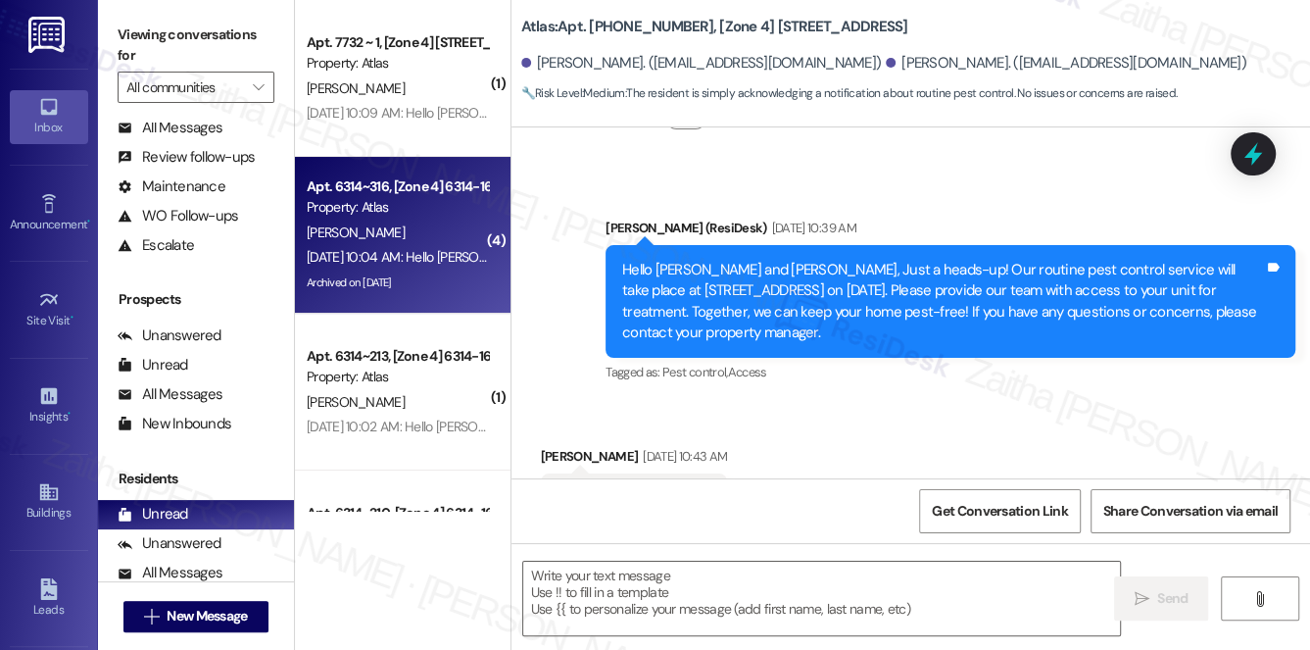
scroll to position [0, 0]
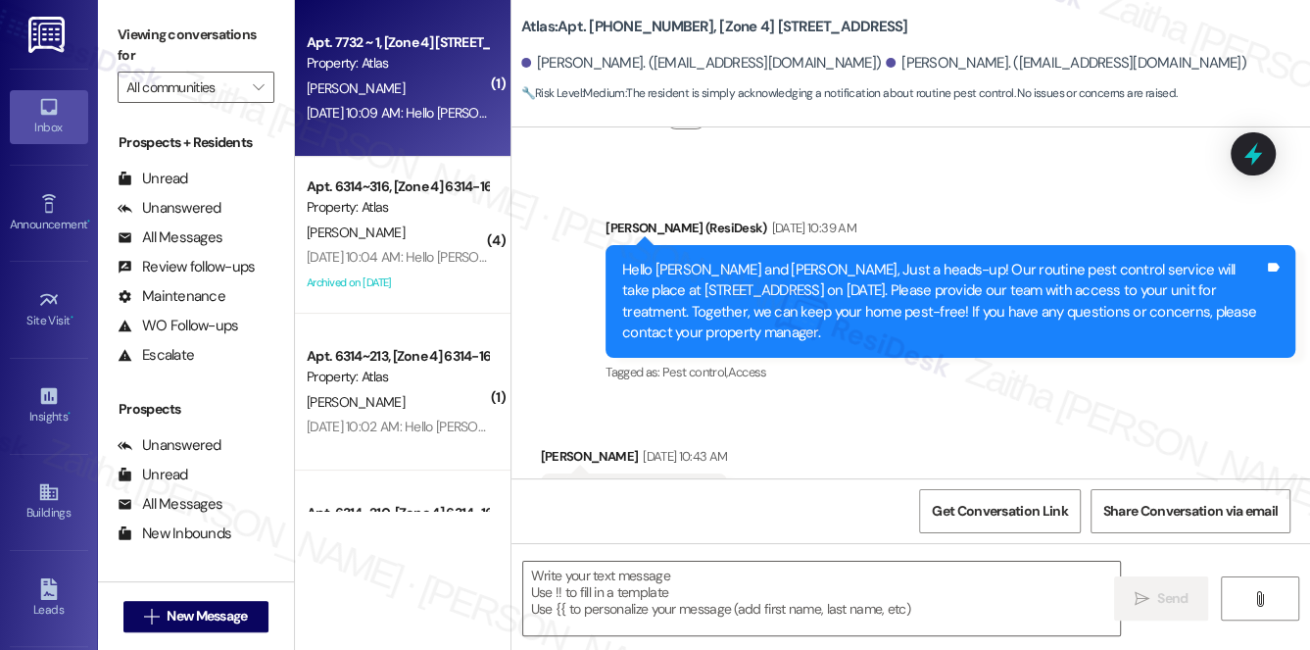
click at [433, 95] on div "[PERSON_NAME]" at bounding box center [397, 88] width 185 height 24
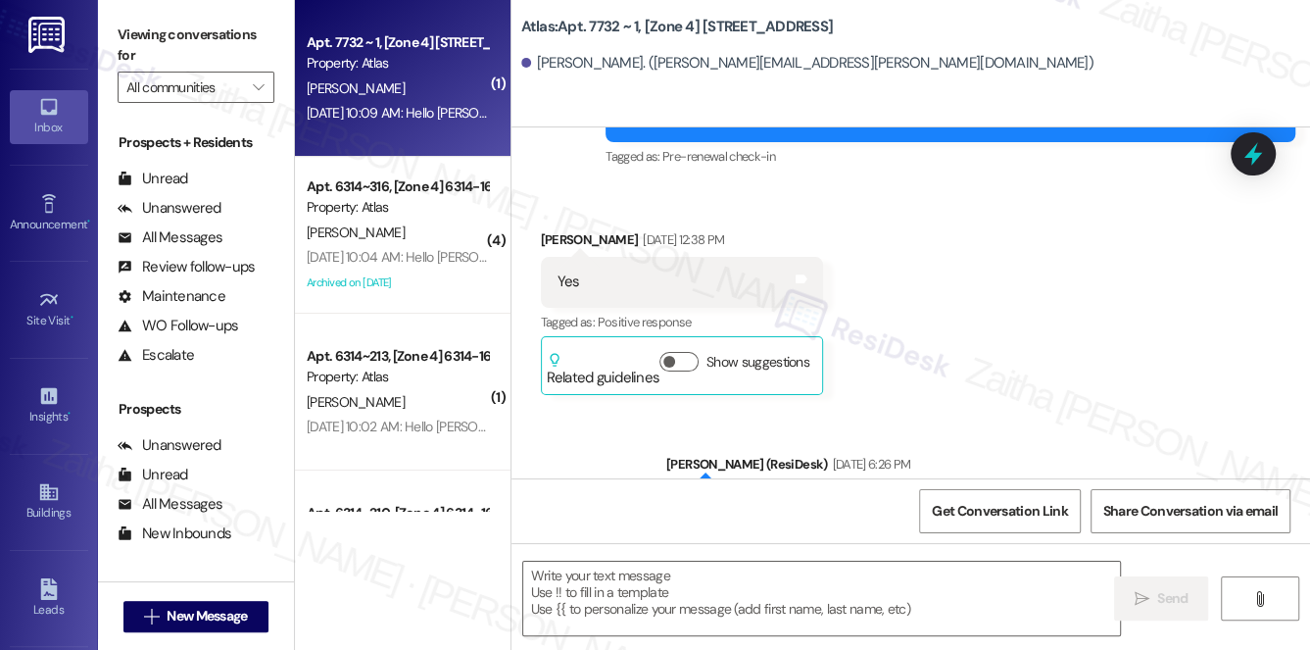
type textarea "Fetching suggested responses. Please feel free to read through the conversation…"
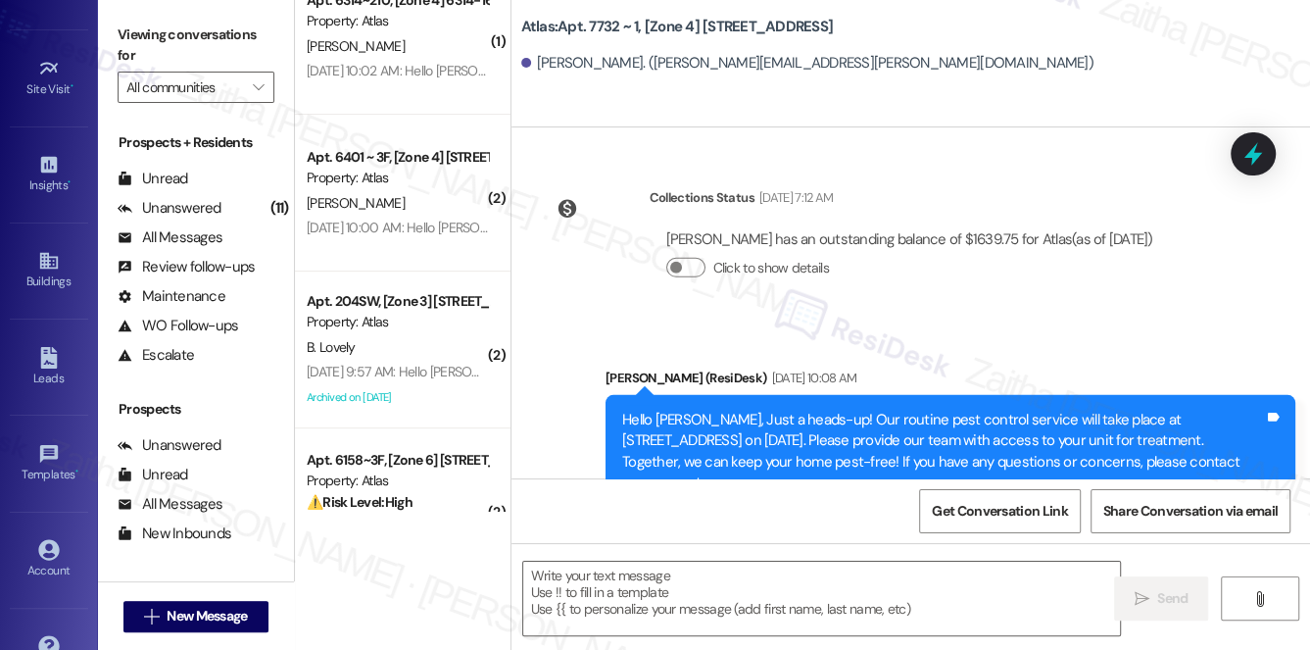
scroll to position [277, 0]
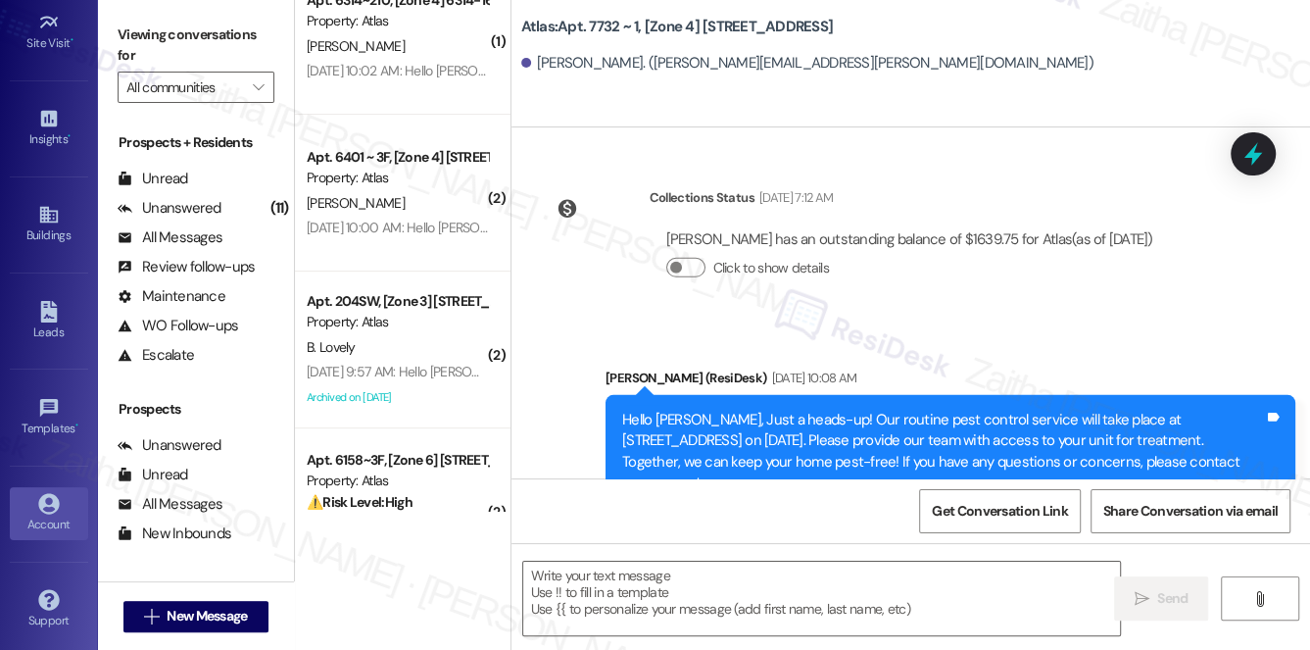
click at [41, 506] on icon at bounding box center [48, 503] width 21 height 21
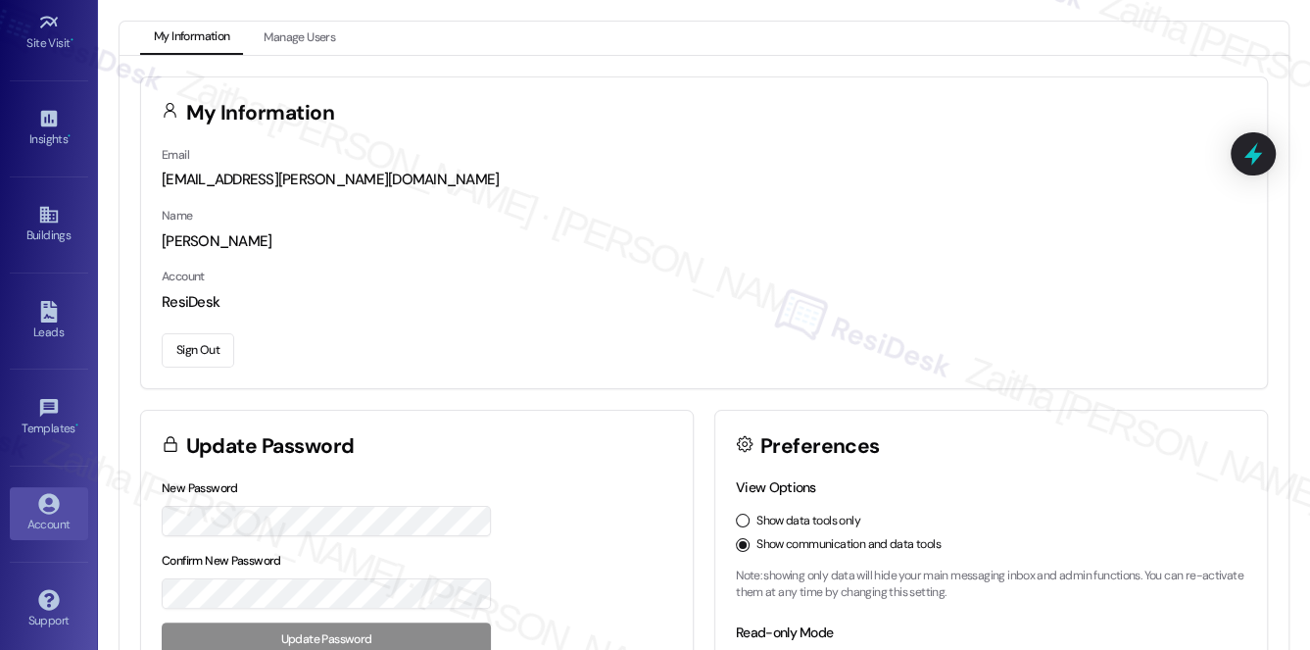
click at [205, 342] on button "Sign Out" at bounding box center [198, 350] width 73 height 34
